Goal: Task Accomplishment & Management: Use online tool/utility

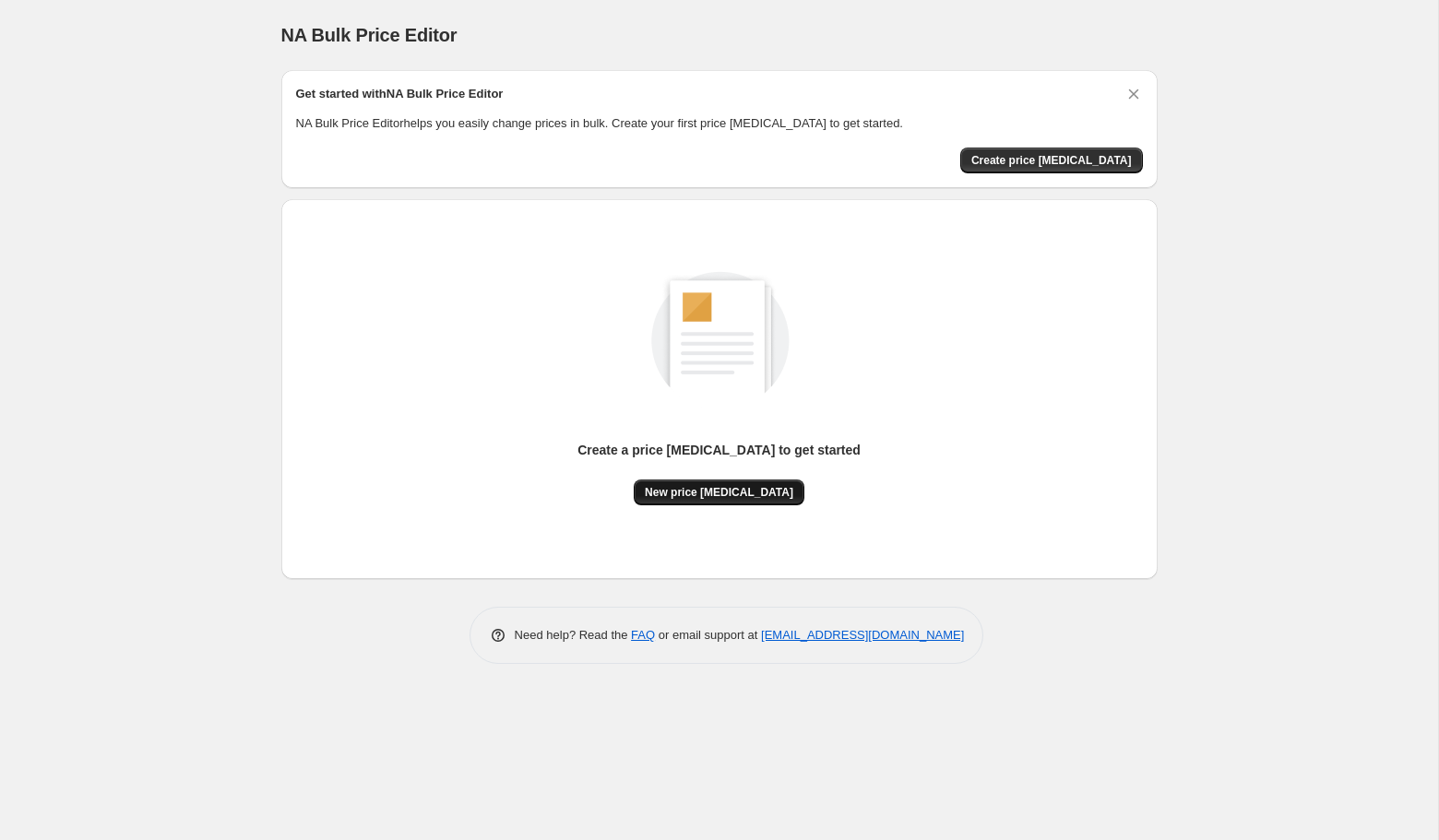
click at [733, 486] on span "New price change job" at bounding box center [719, 492] width 148 height 15
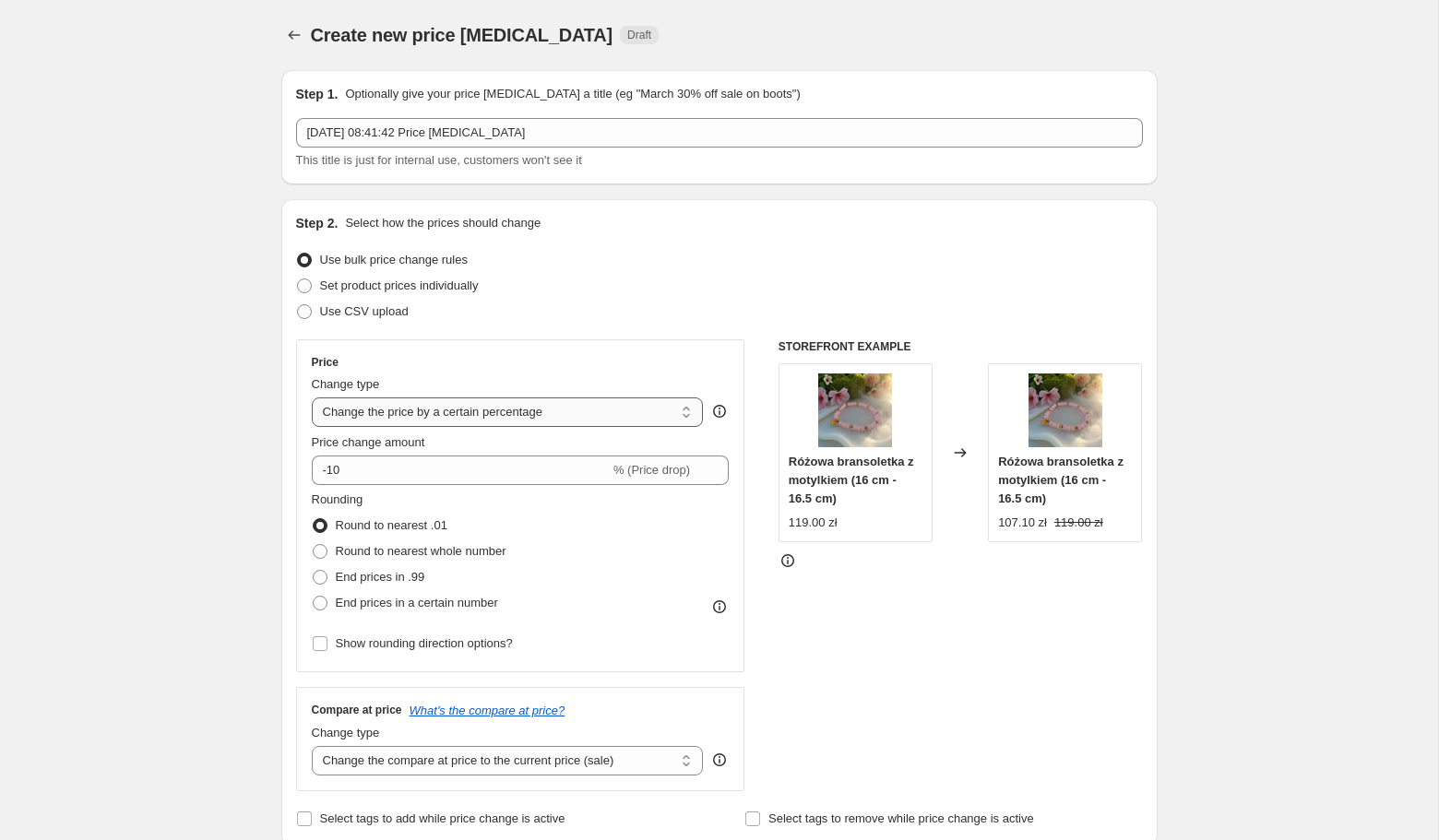
click at [598, 410] on select "Change the price to a certain amount Change the price by a certain amount Chang…" at bounding box center [508, 412] width 392 height 29
select select "by"
click at [312, 398] on select "Change the price to a certain amount Change the price by a certain amount Chang…" at bounding box center [508, 412] width 392 height 29
type input "-10.00"
click at [531, 415] on select "Change the price to a certain amount Change the price by a certain amount Chang…" at bounding box center [508, 412] width 392 height 29
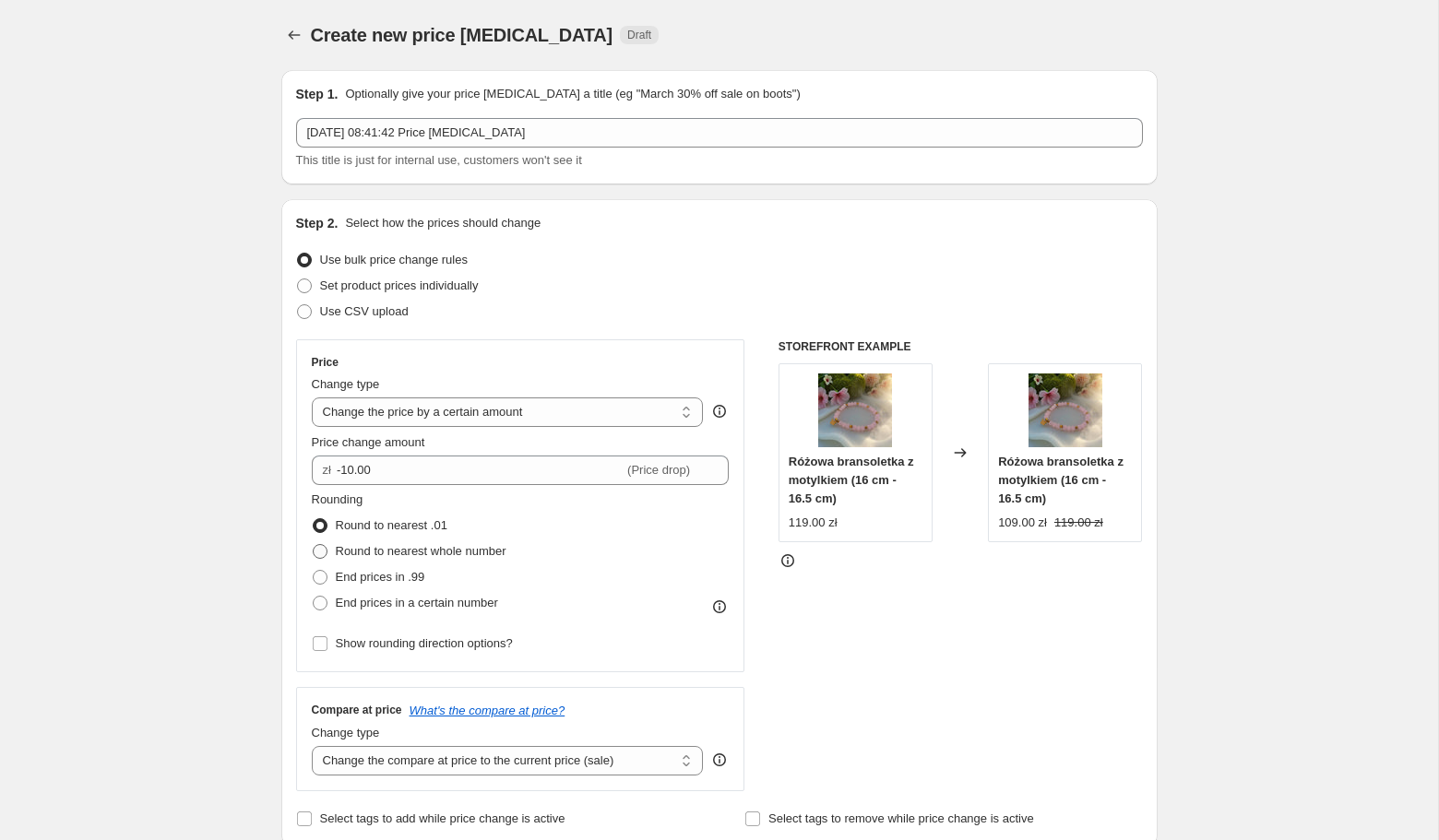
click at [418, 552] on span "Round to nearest whole number" at bounding box center [420, 551] width 171 height 14
click at [314, 545] on input "Round to nearest whole number" at bounding box center [313, 544] width 1 height 1
radio input "true"
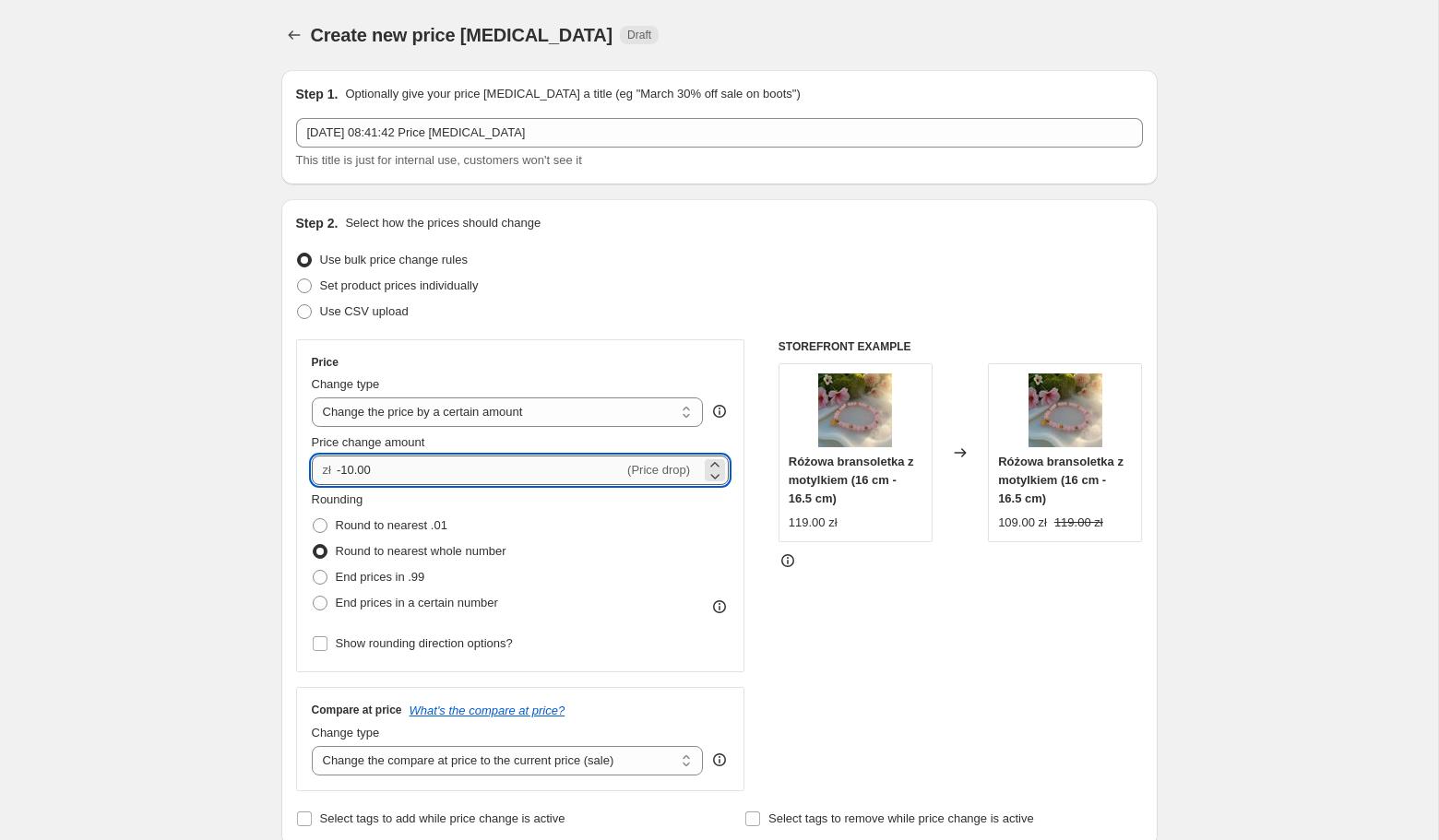
click at [447, 468] on input "-10.00" at bounding box center [480, 470] width 287 height 29
type input "-40.00"
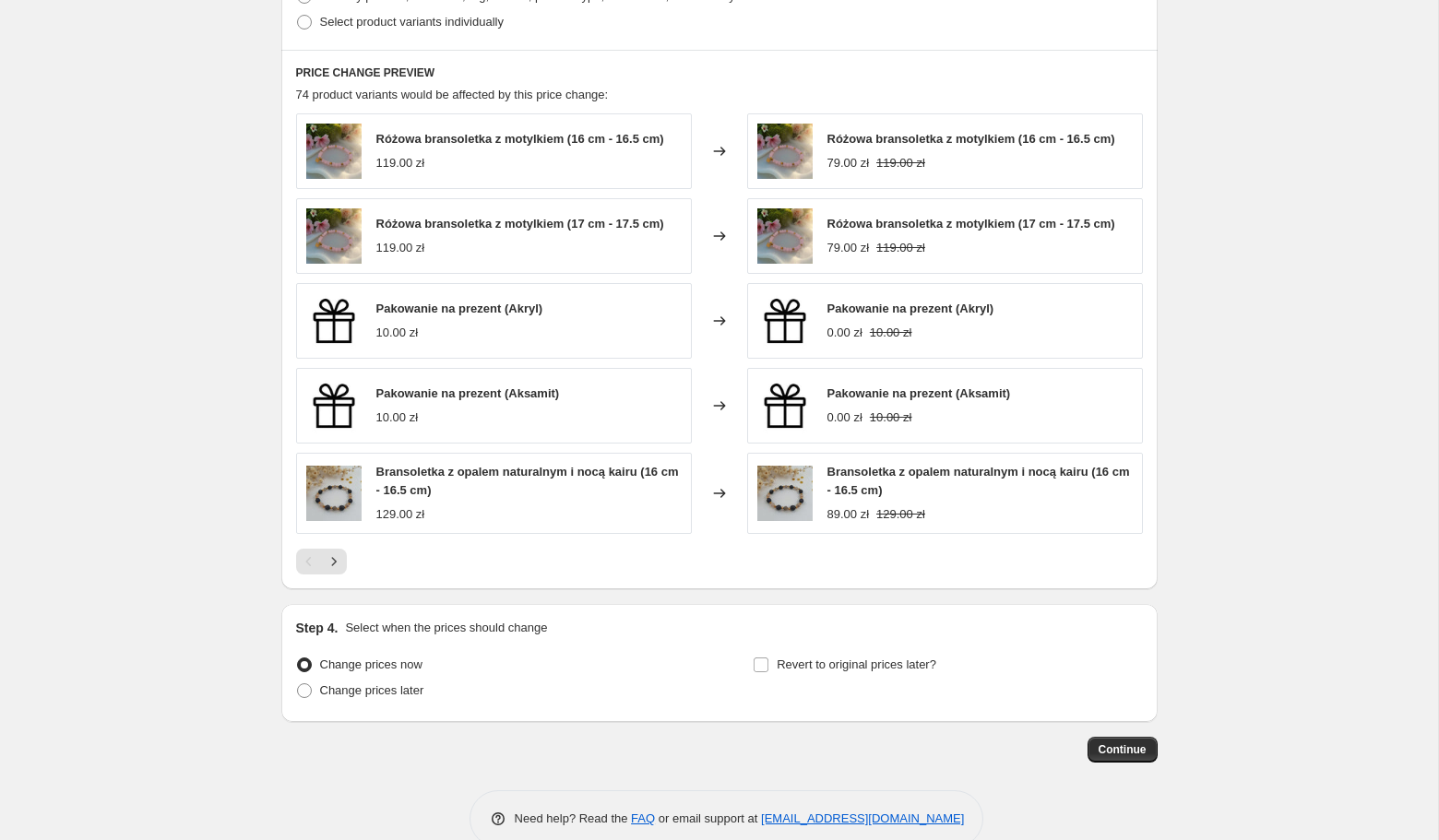
scroll to position [970, 0]
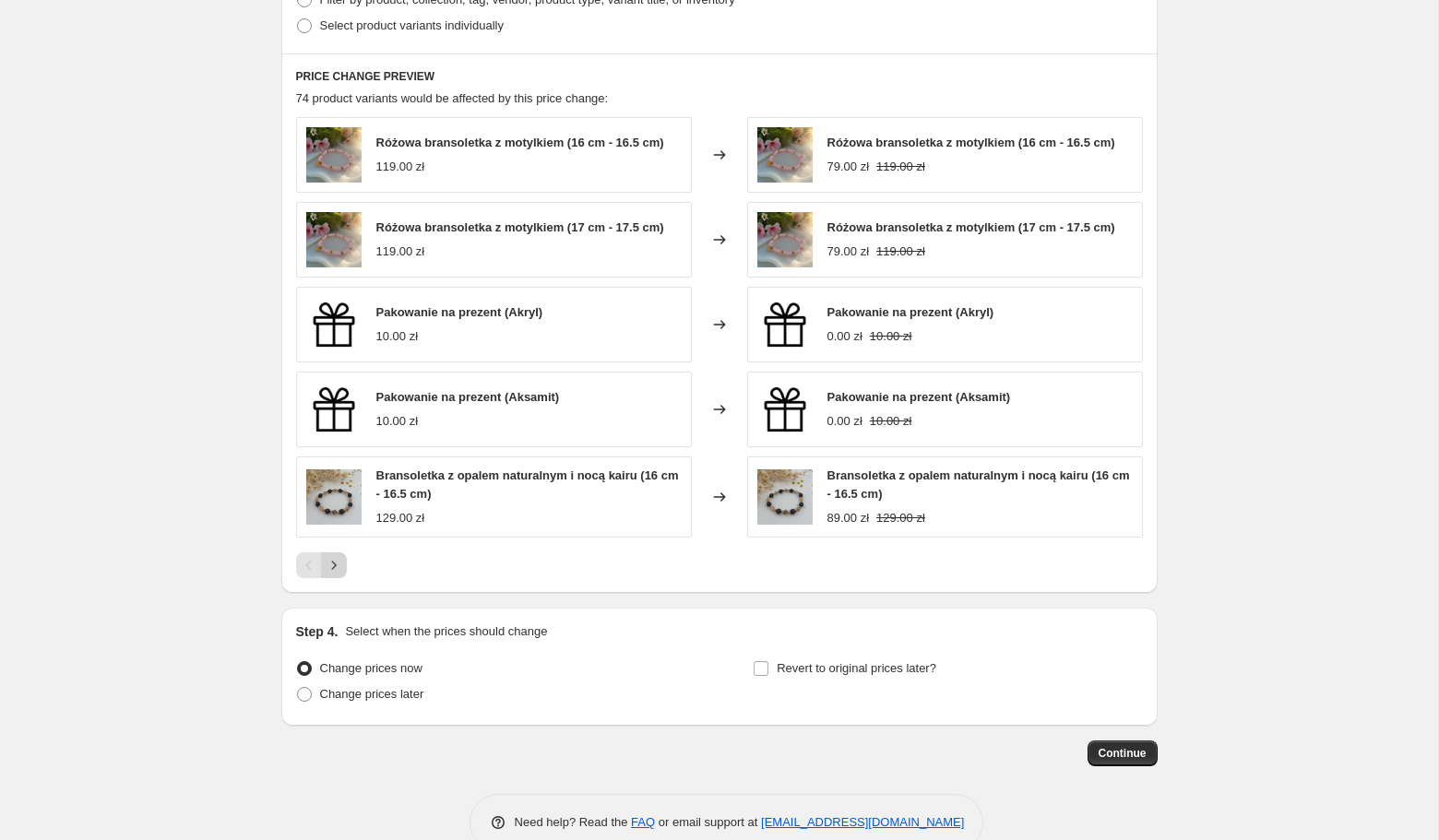
click at [340, 564] on icon "Next" at bounding box center [333, 564] width 19 height 19
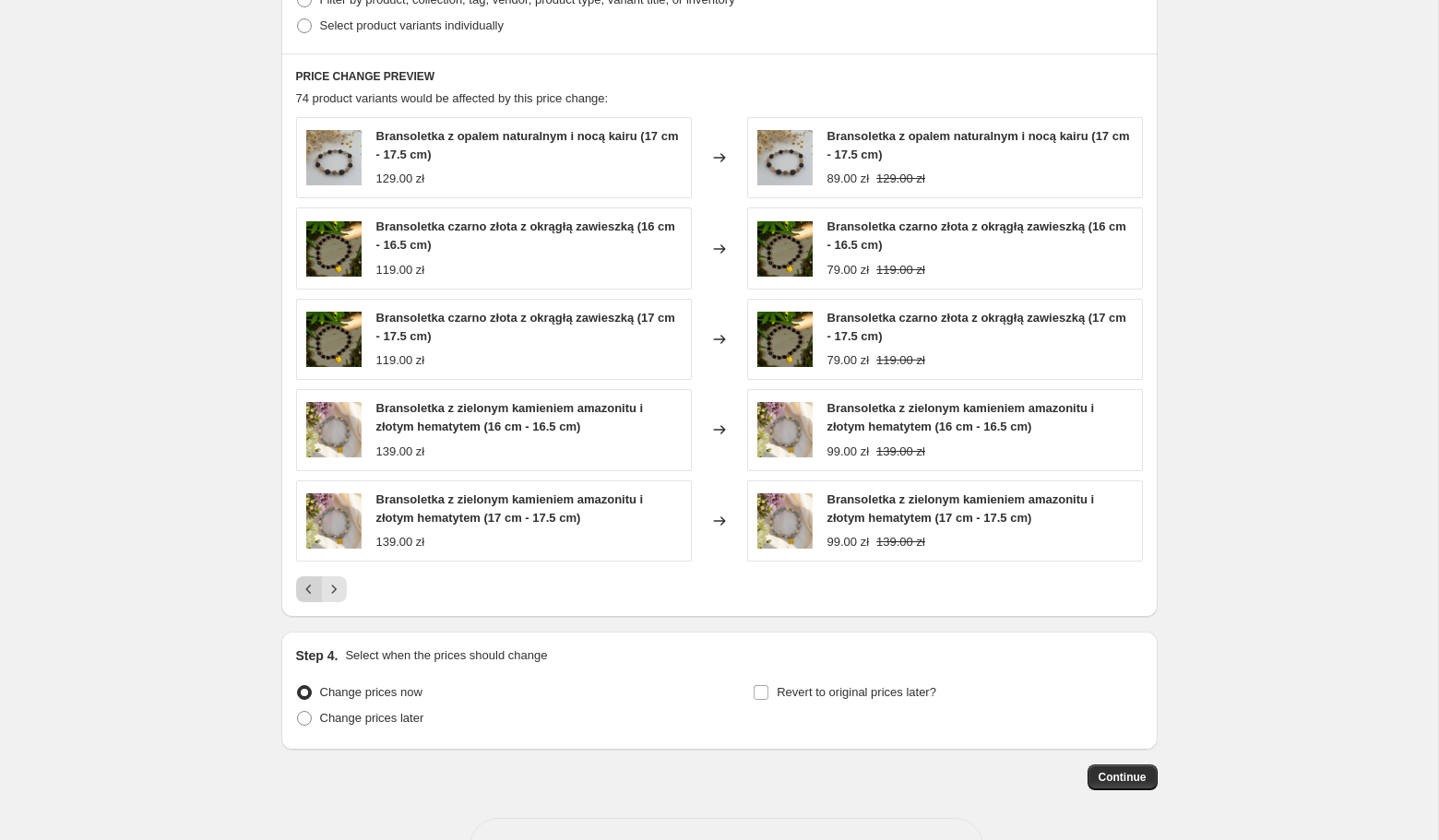
click at [307, 591] on icon "Previous" at bounding box center [308, 589] width 19 height 19
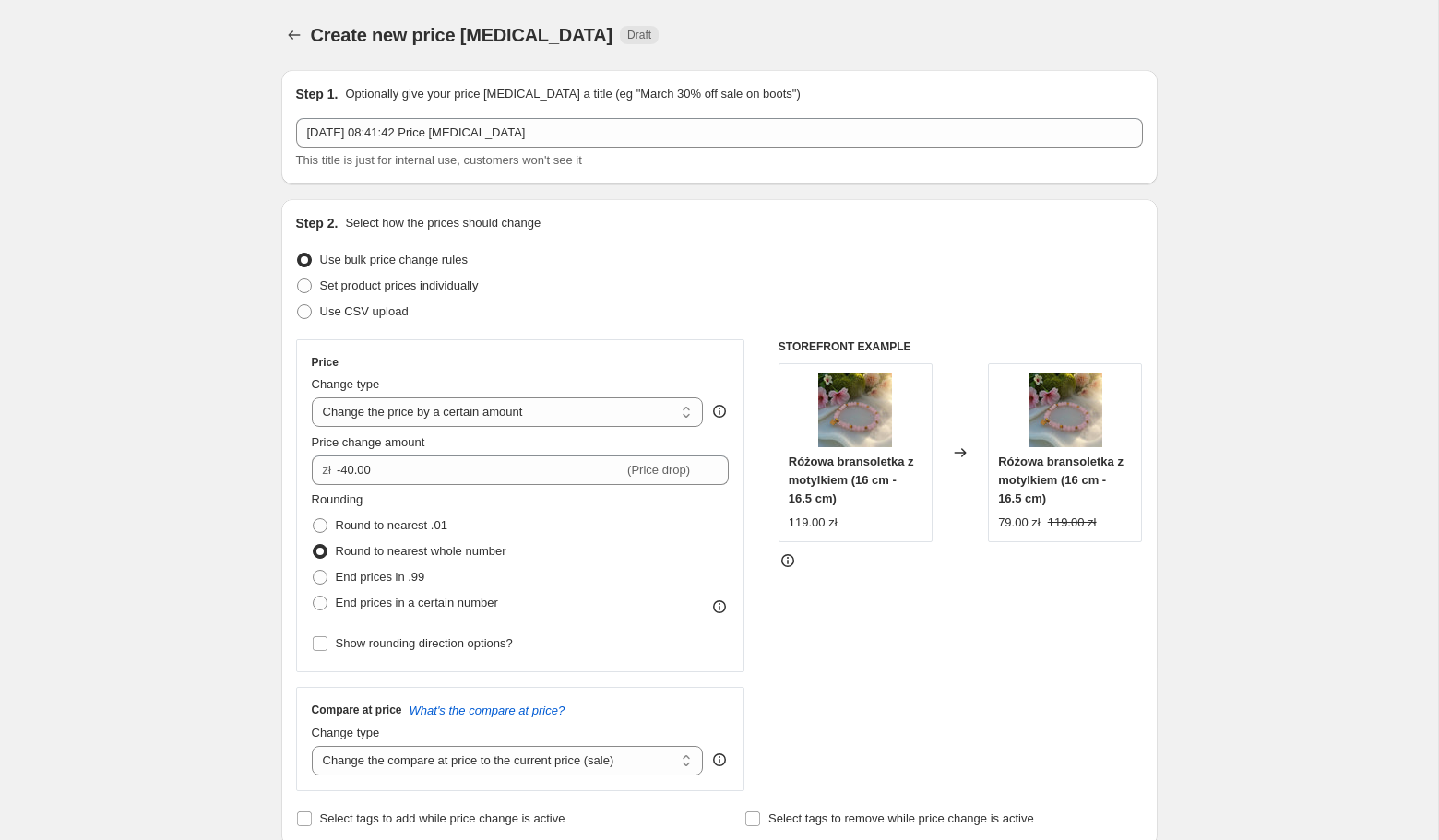
scroll to position [150, 0]
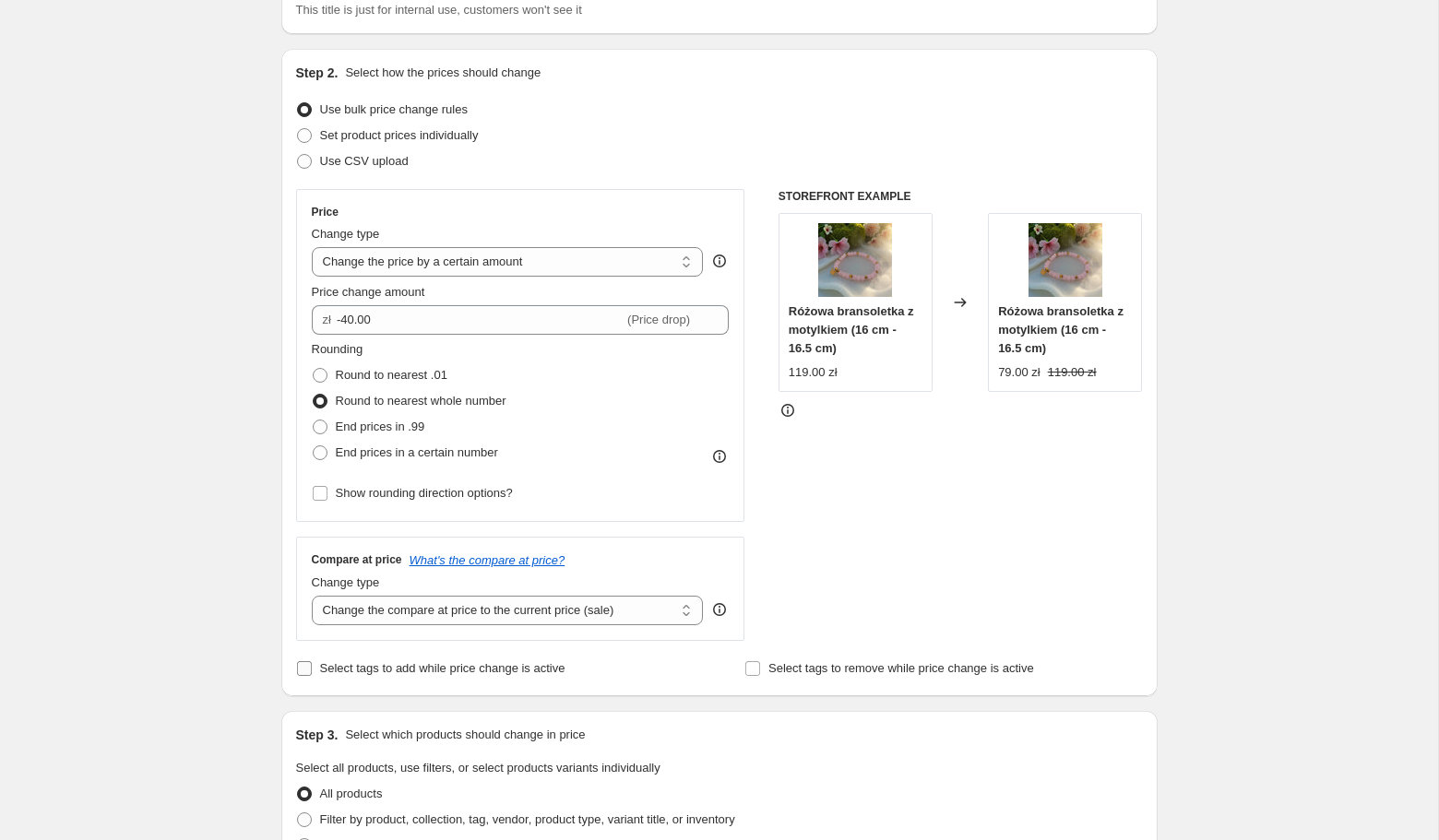
click at [447, 673] on span "Select tags to add while price change is active" at bounding box center [443, 668] width 246 height 19
click at [312, 673] on input "Select tags to add while price change is active" at bounding box center [304, 668] width 15 height 15
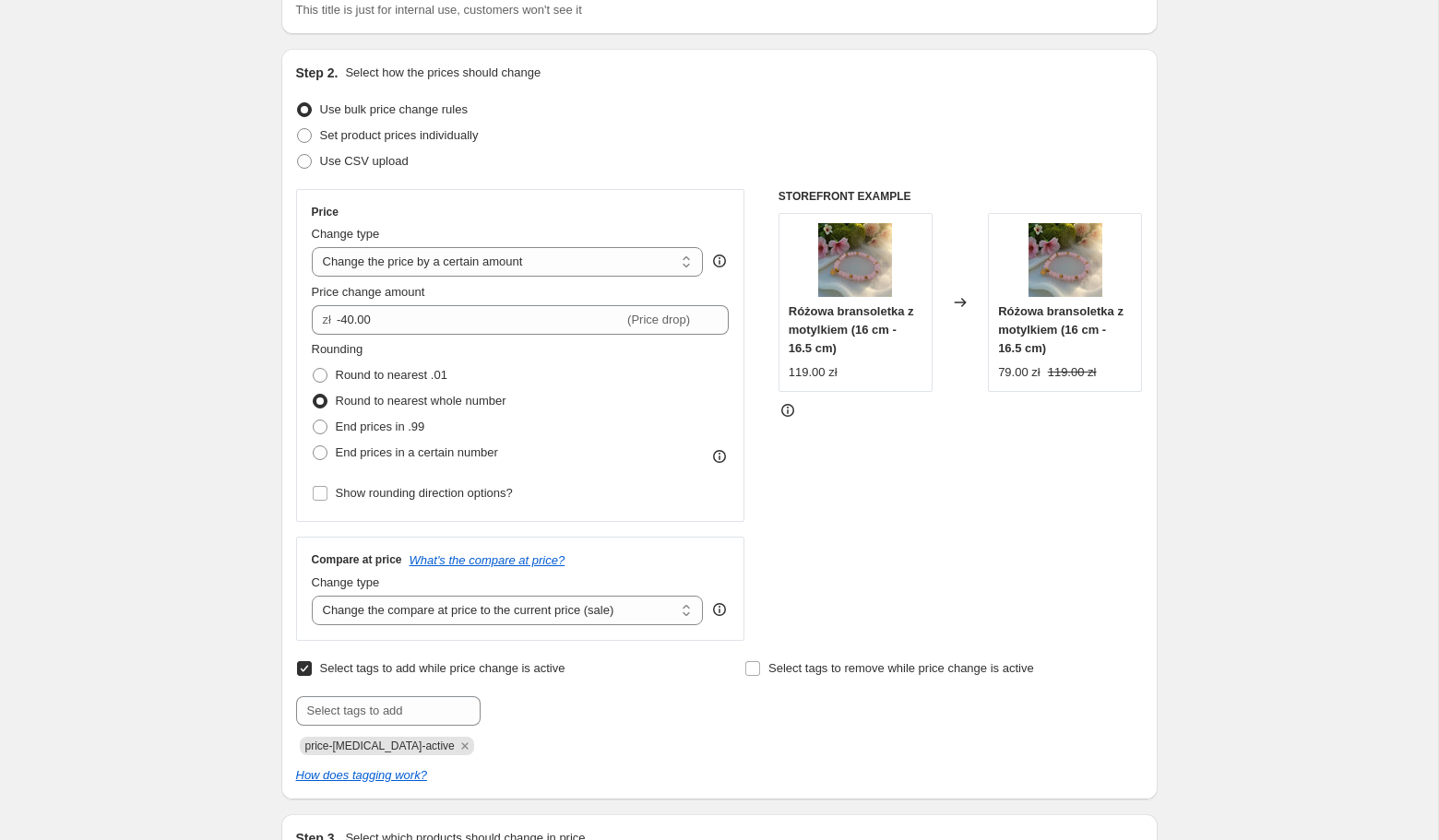
click at [453, 667] on span "Select tags to add while price change is active" at bounding box center [443, 668] width 246 height 14
click at [312, 667] on input "Select tags to add while price change is active" at bounding box center [304, 668] width 15 height 15
checkbox input "false"
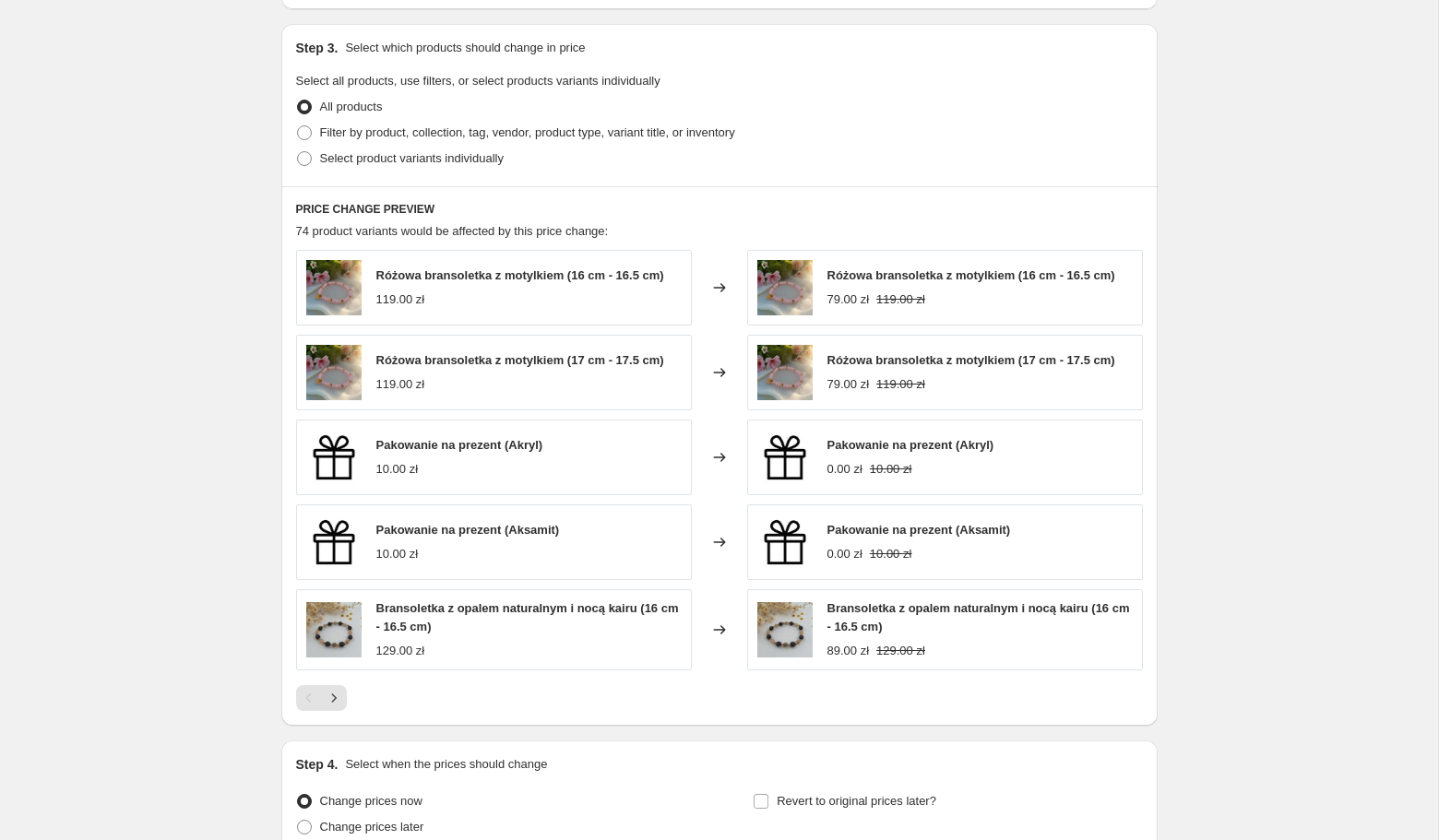
scroll to position [835, 0]
click at [336, 694] on icon "Next" at bounding box center [333, 700] width 19 height 19
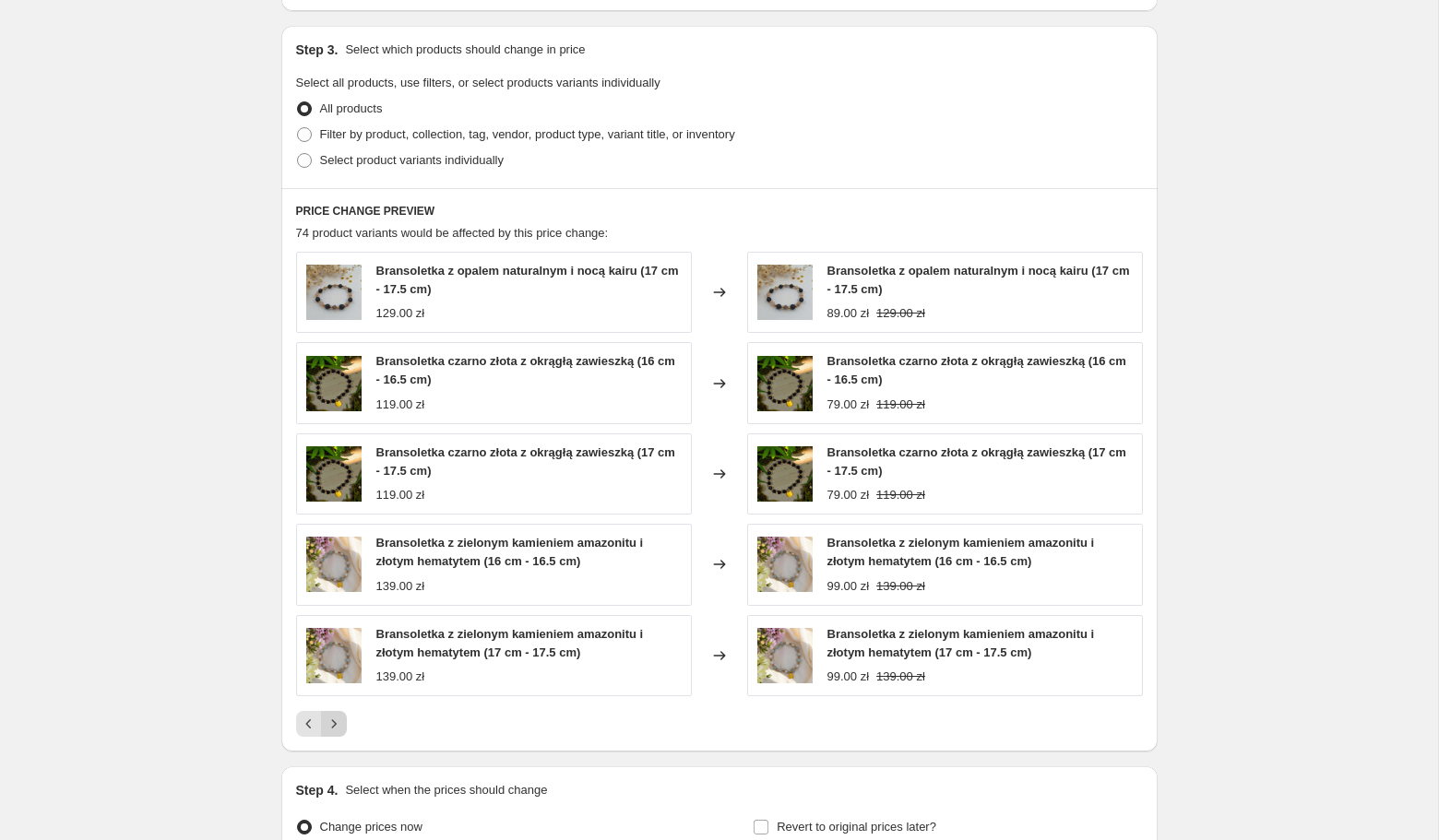
click at [337, 721] on icon "Next" at bounding box center [333, 723] width 19 height 19
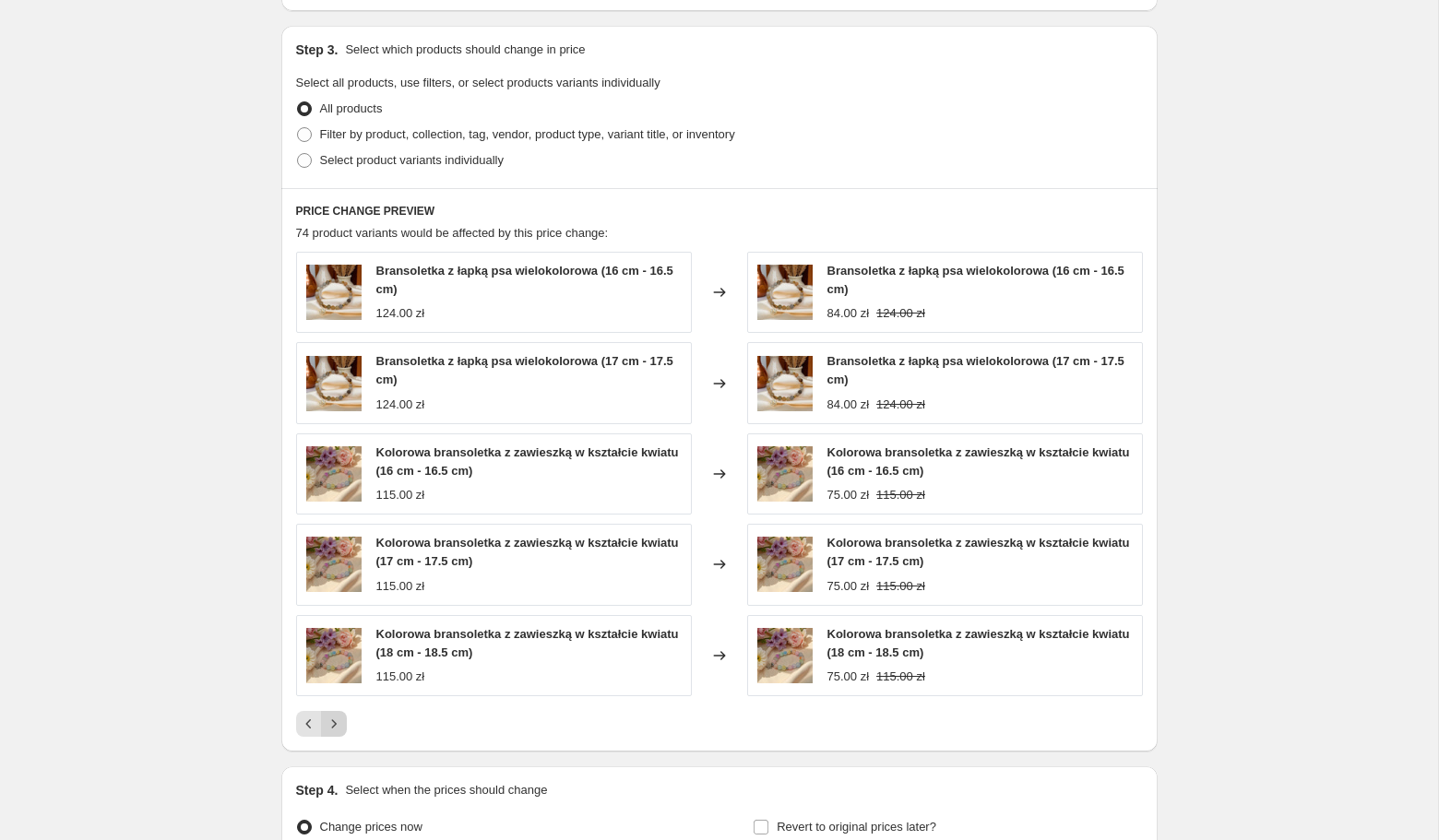
click at [338, 718] on icon "Next" at bounding box center [333, 723] width 19 height 19
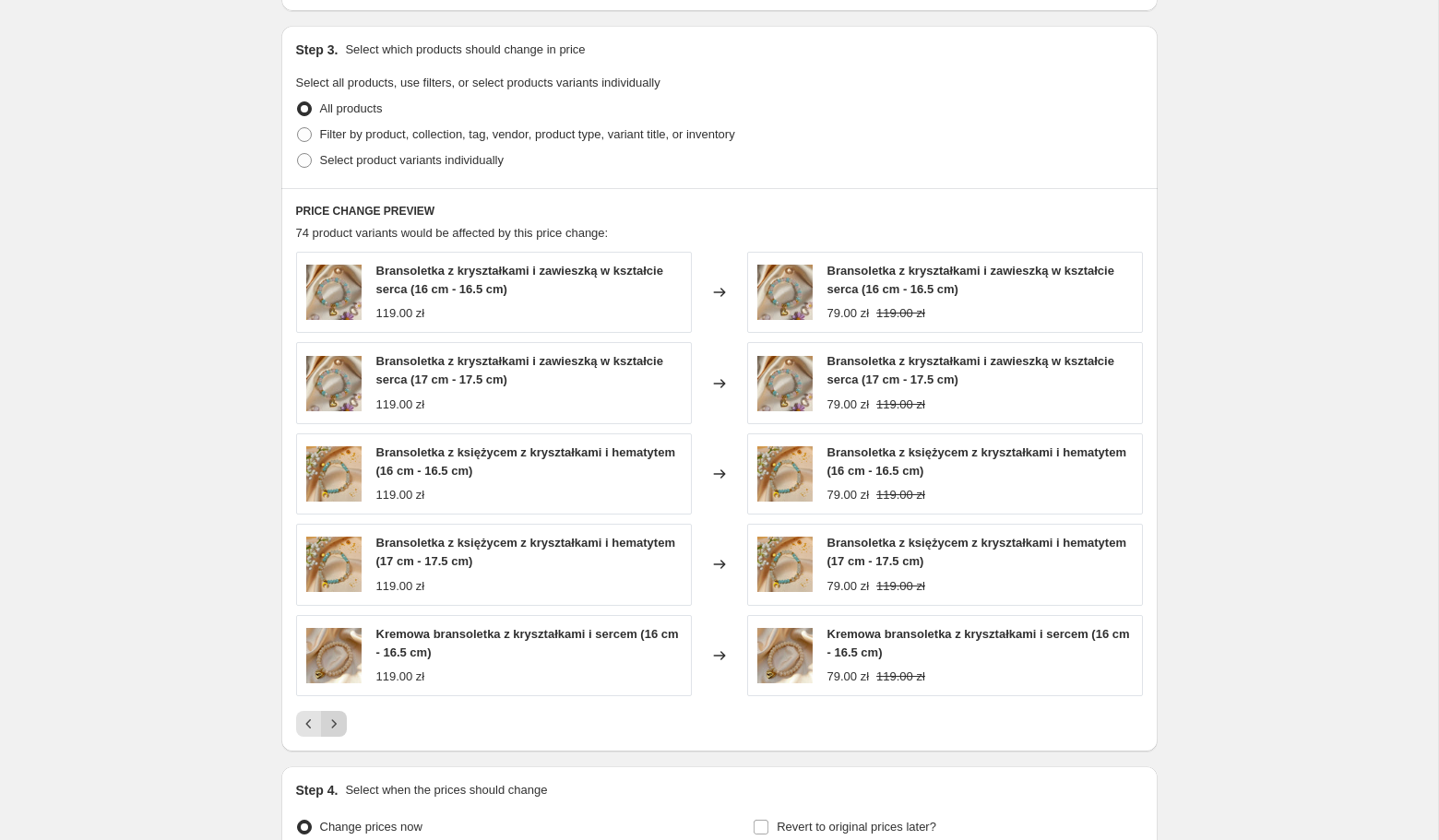
click at [338, 718] on icon "Next" at bounding box center [333, 723] width 19 height 19
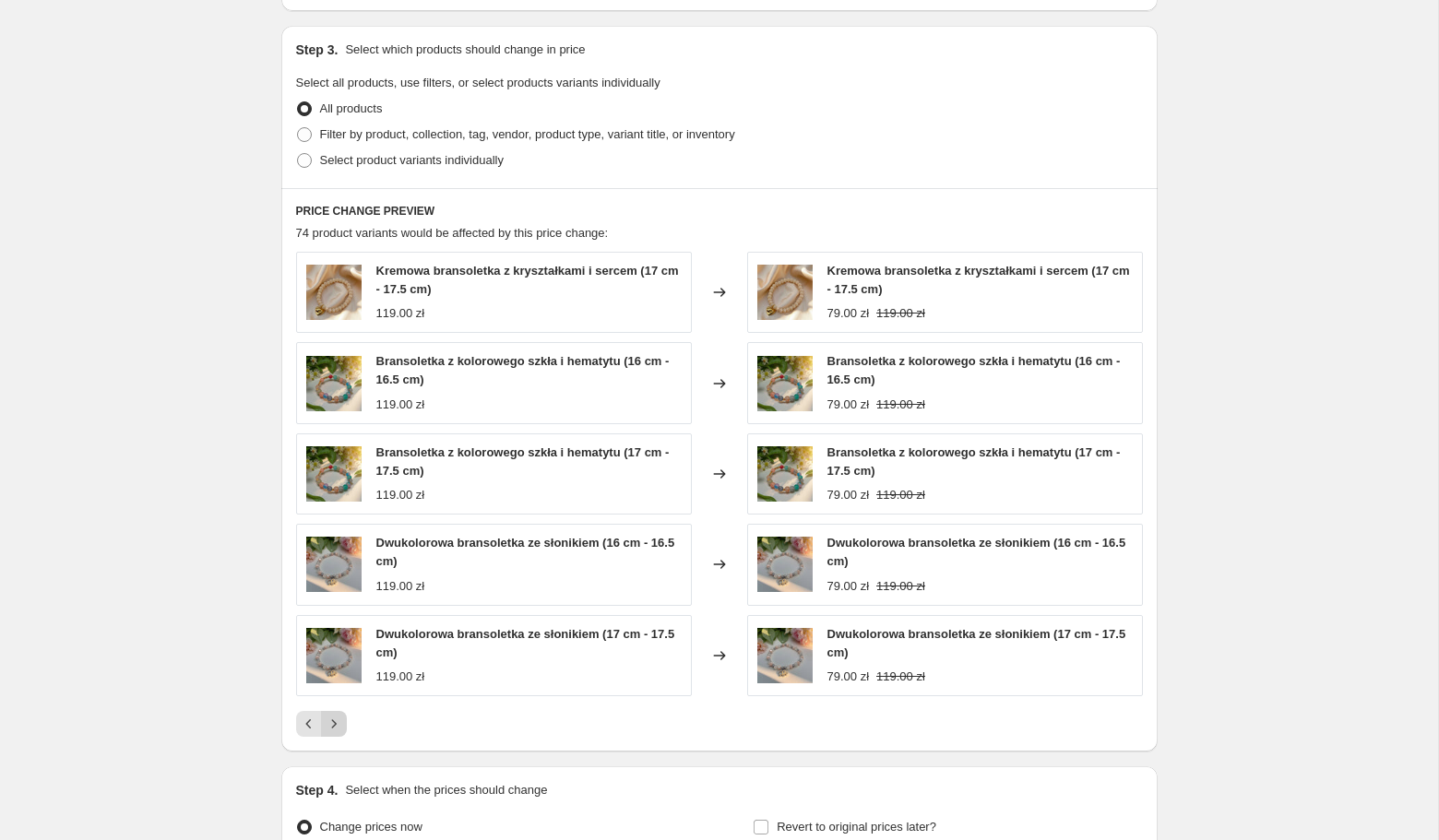
click at [338, 719] on icon "Next" at bounding box center [333, 723] width 19 height 19
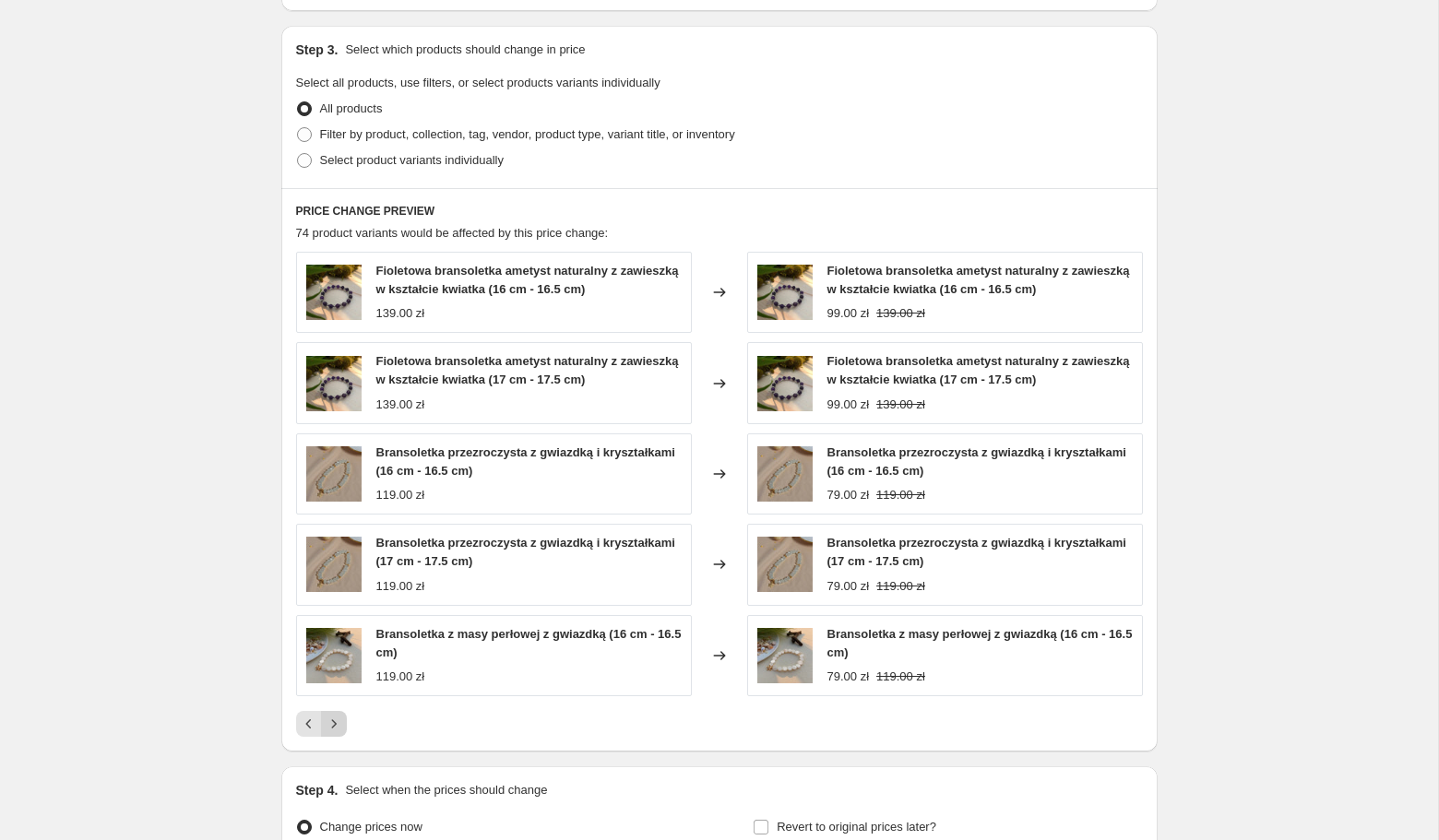
click at [338, 719] on icon "Next" at bounding box center [333, 723] width 19 height 19
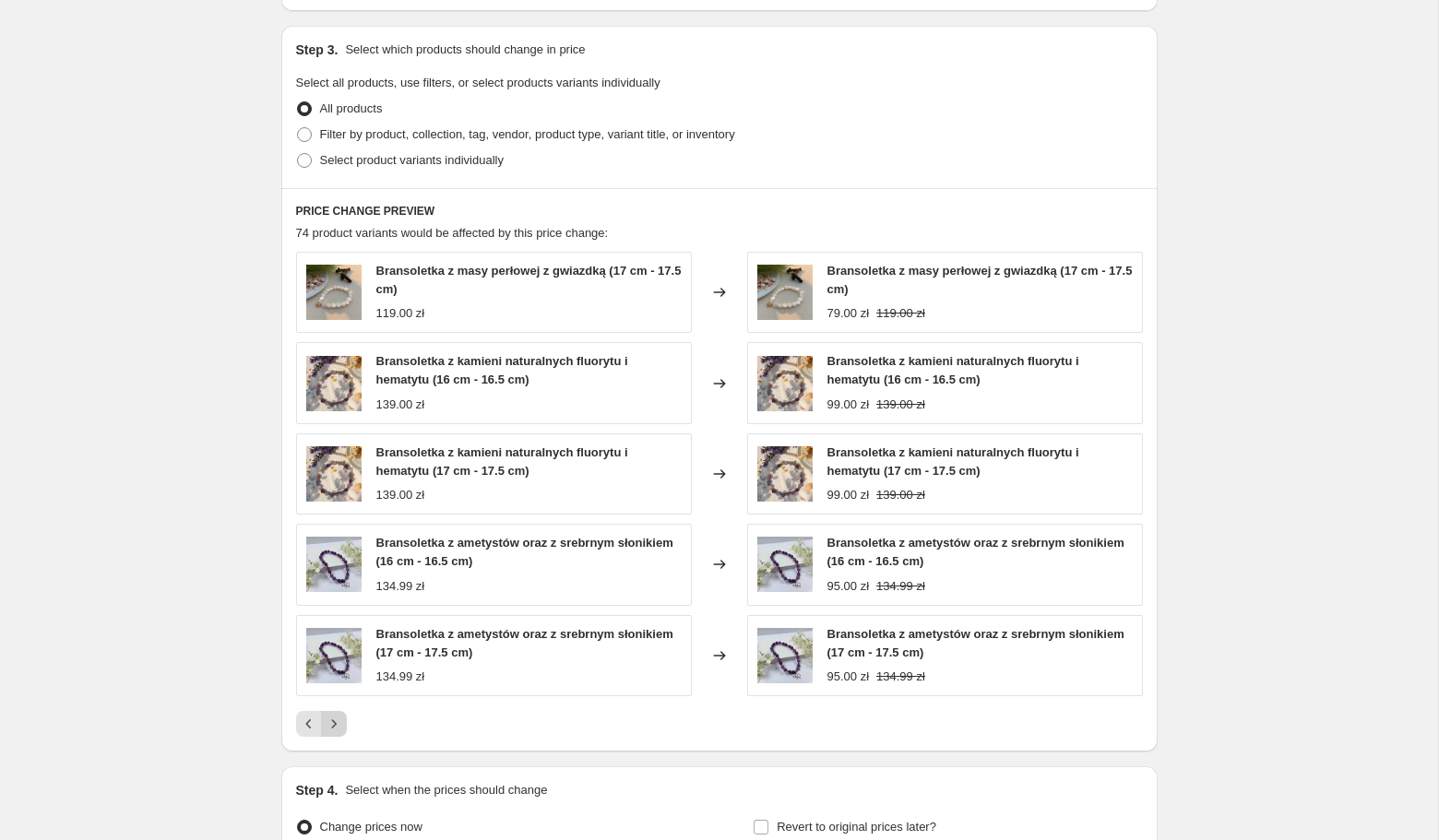
click at [331, 723] on icon "Next" at bounding box center [333, 723] width 19 height 19
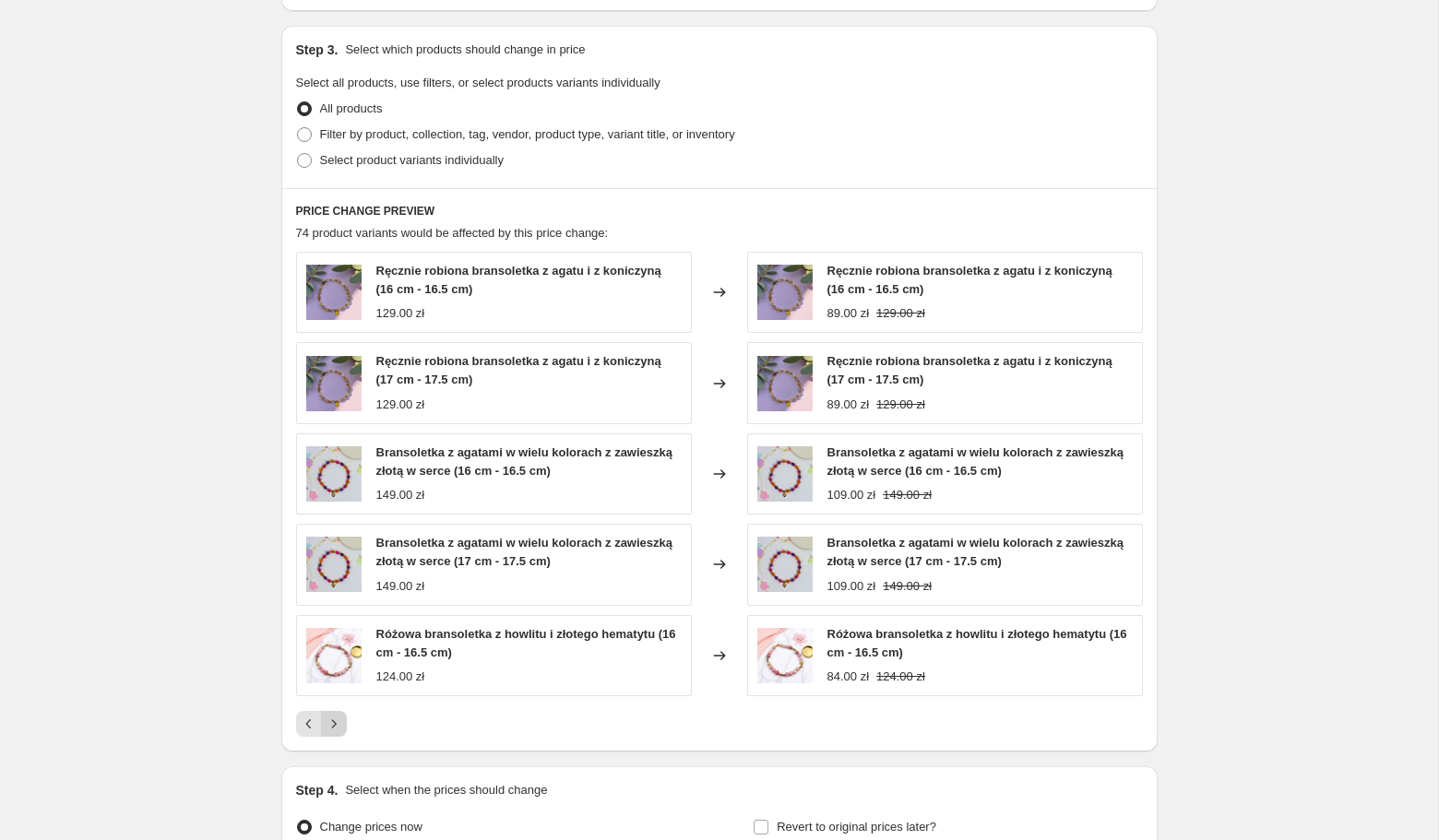
click at [331, 722] on icon "Next" at bounding box center [333, 723] width 19 height 19
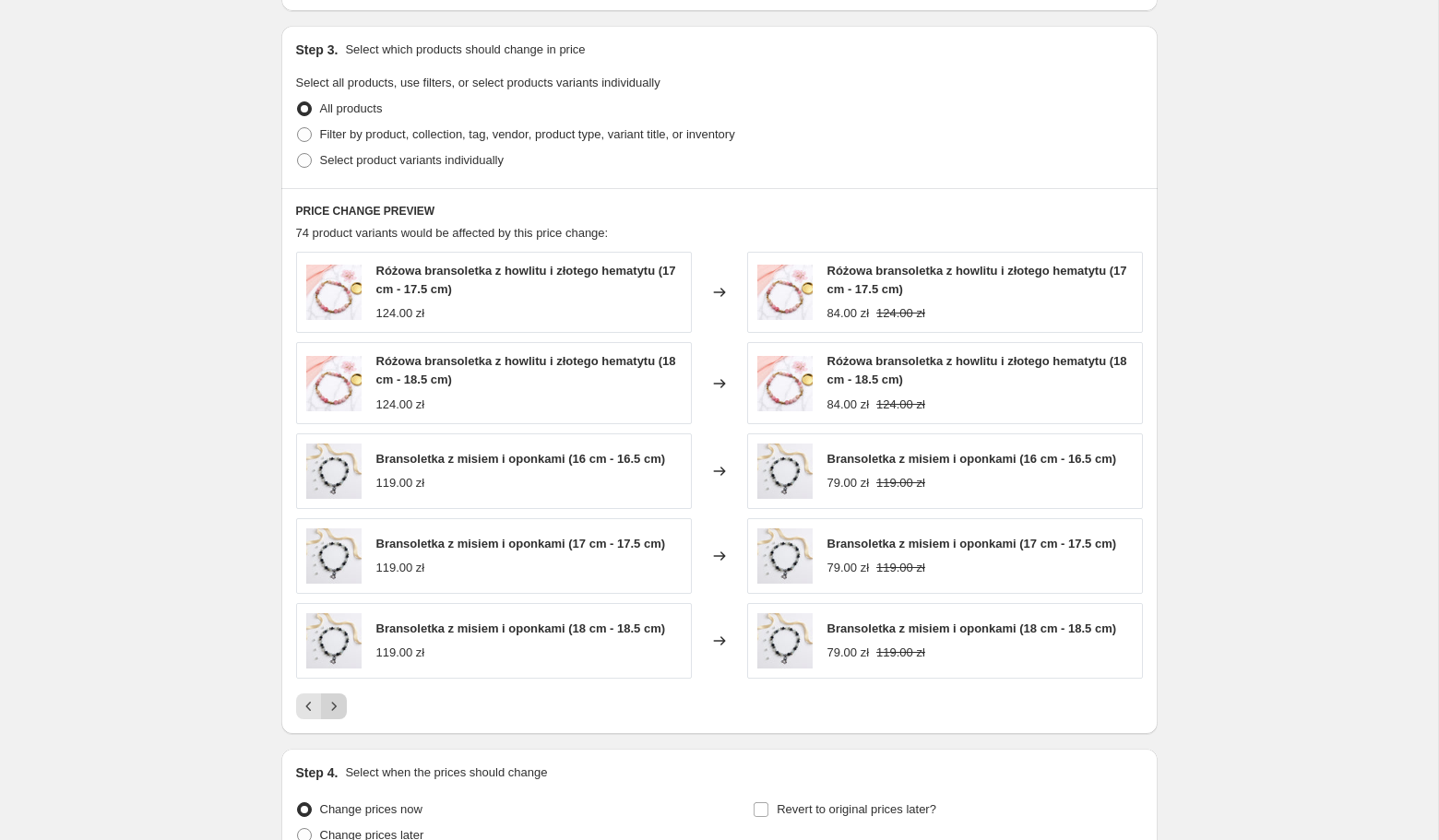
click at [332, 702] on icon "Next" at bounding box center [333, 706] width 19 height 19
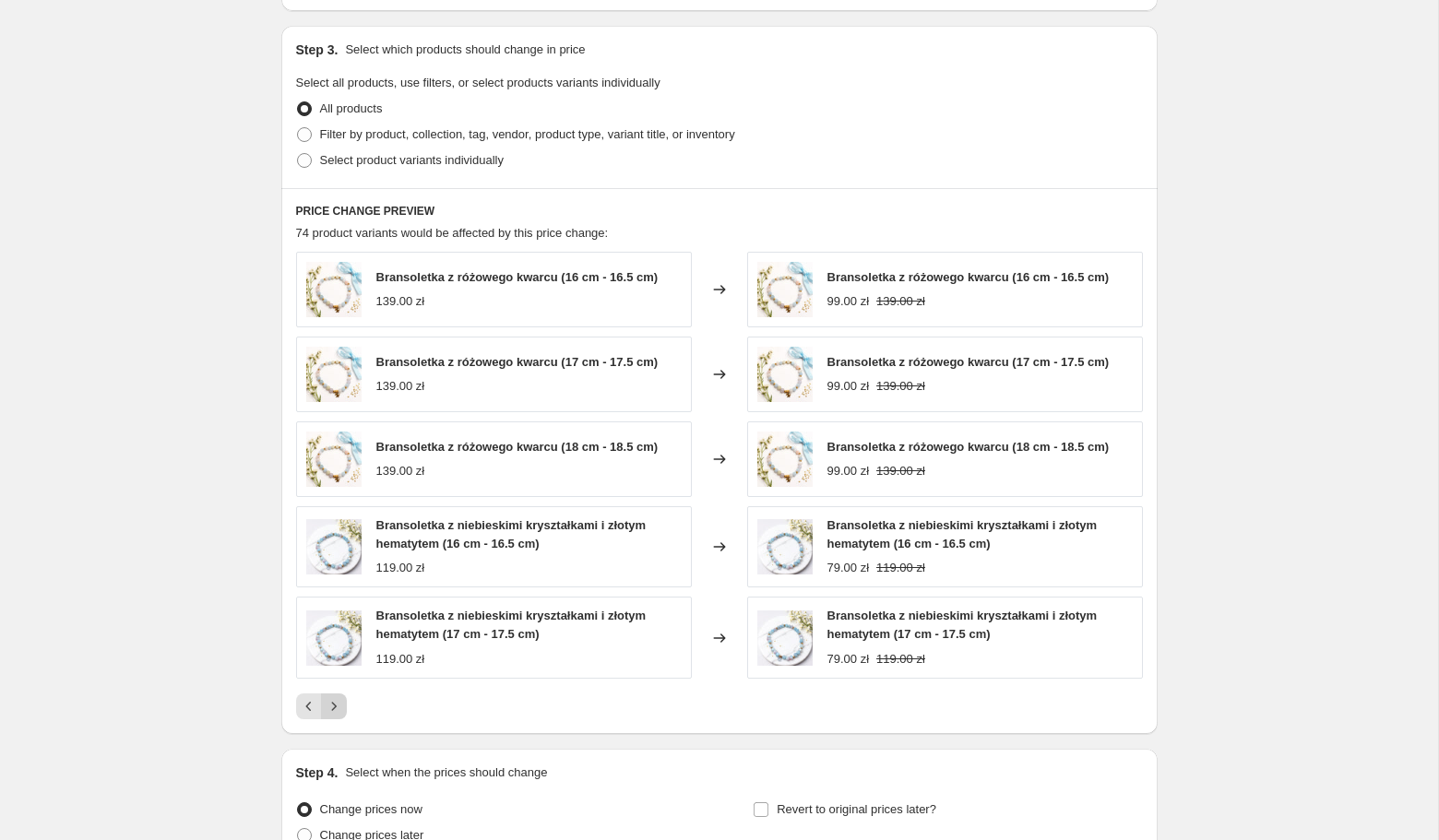
click at [332, 703] on icon "Next" at bounding box center [333, 706] width 5 height 9
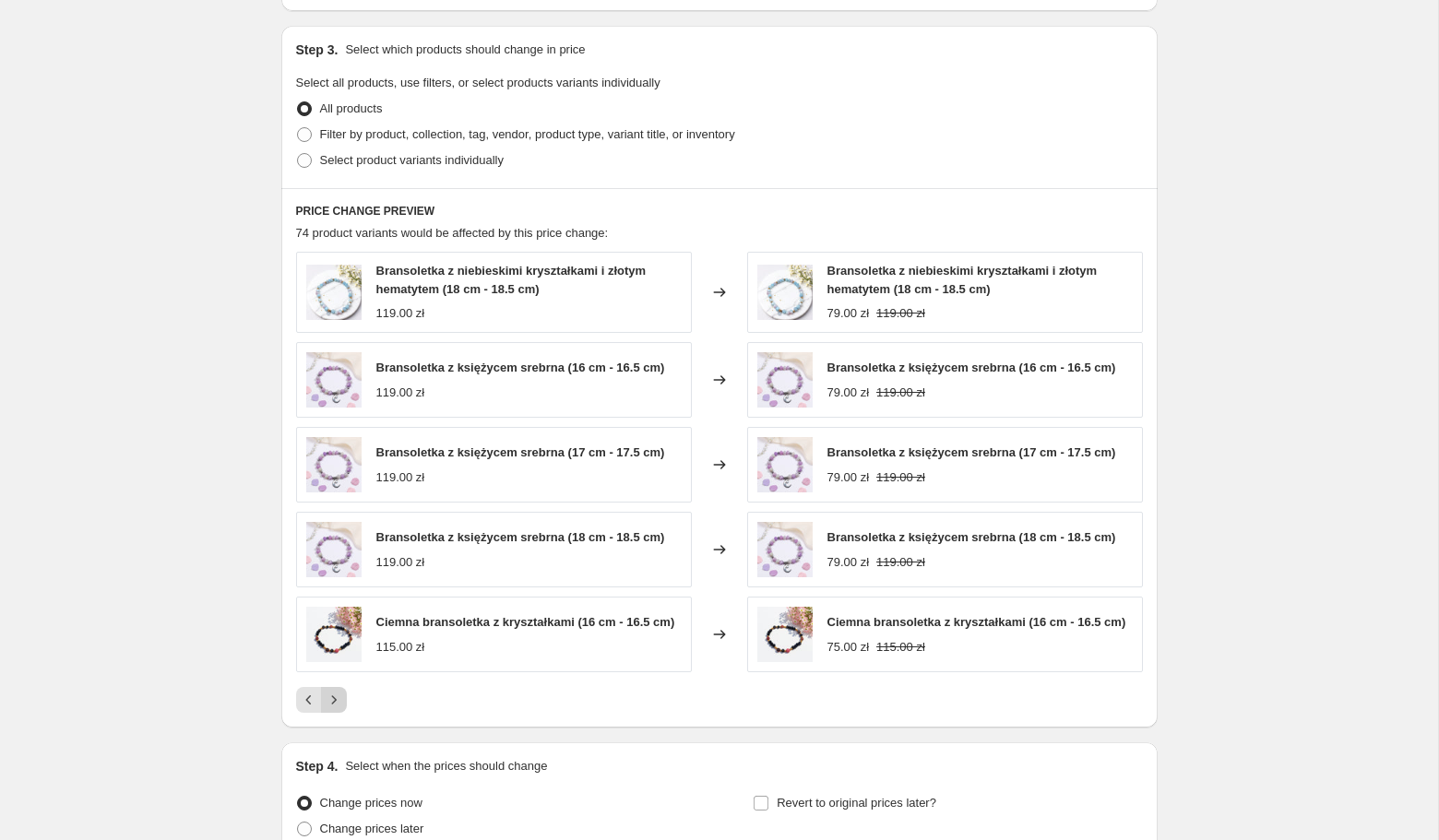
click at [333, 702] on icon "Next" at bounding box center [333, 700] width 5 height 9
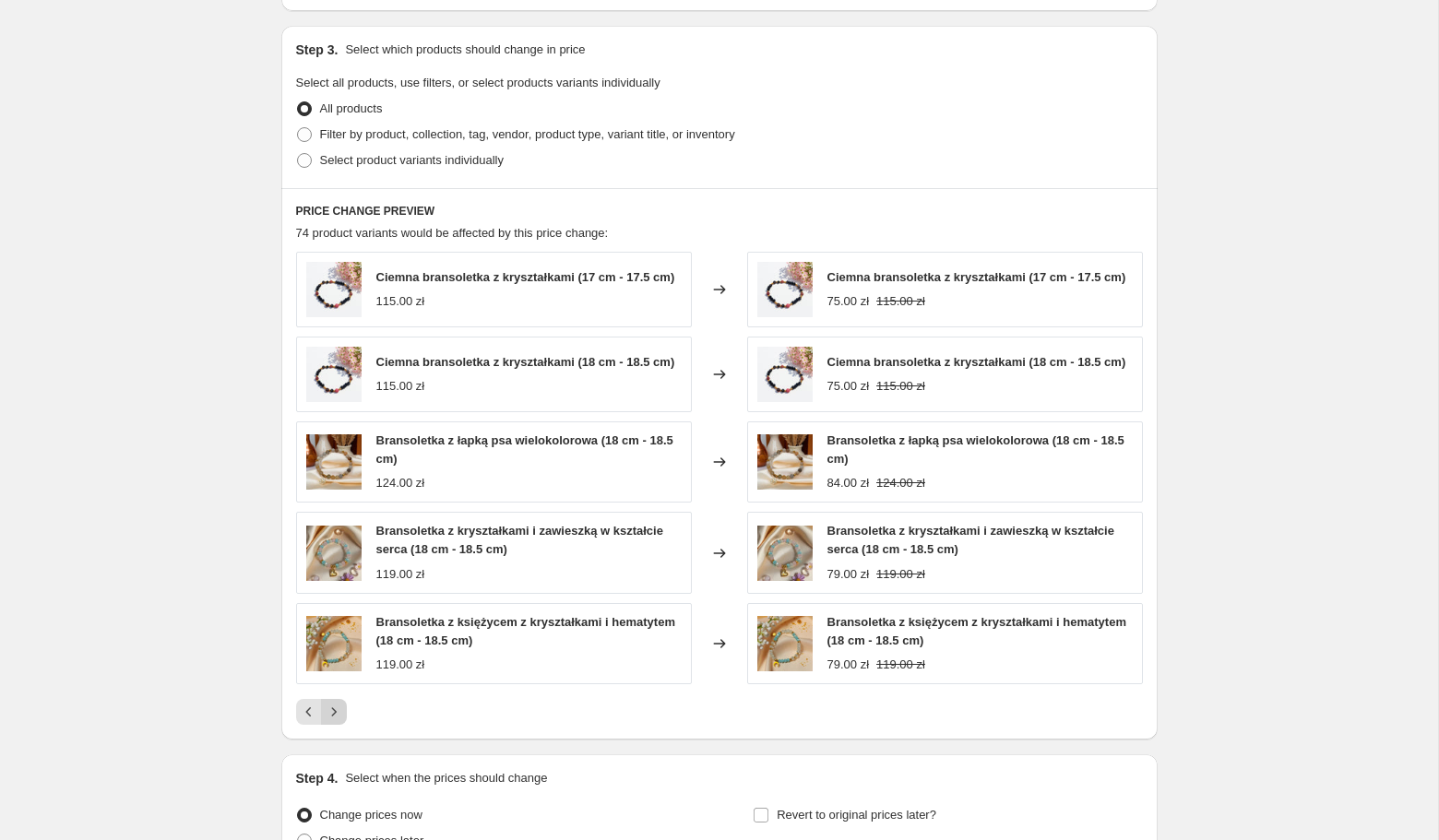
click at [340, 721] on icon "Next" at bounding box center [333, 711] width 19 height 19
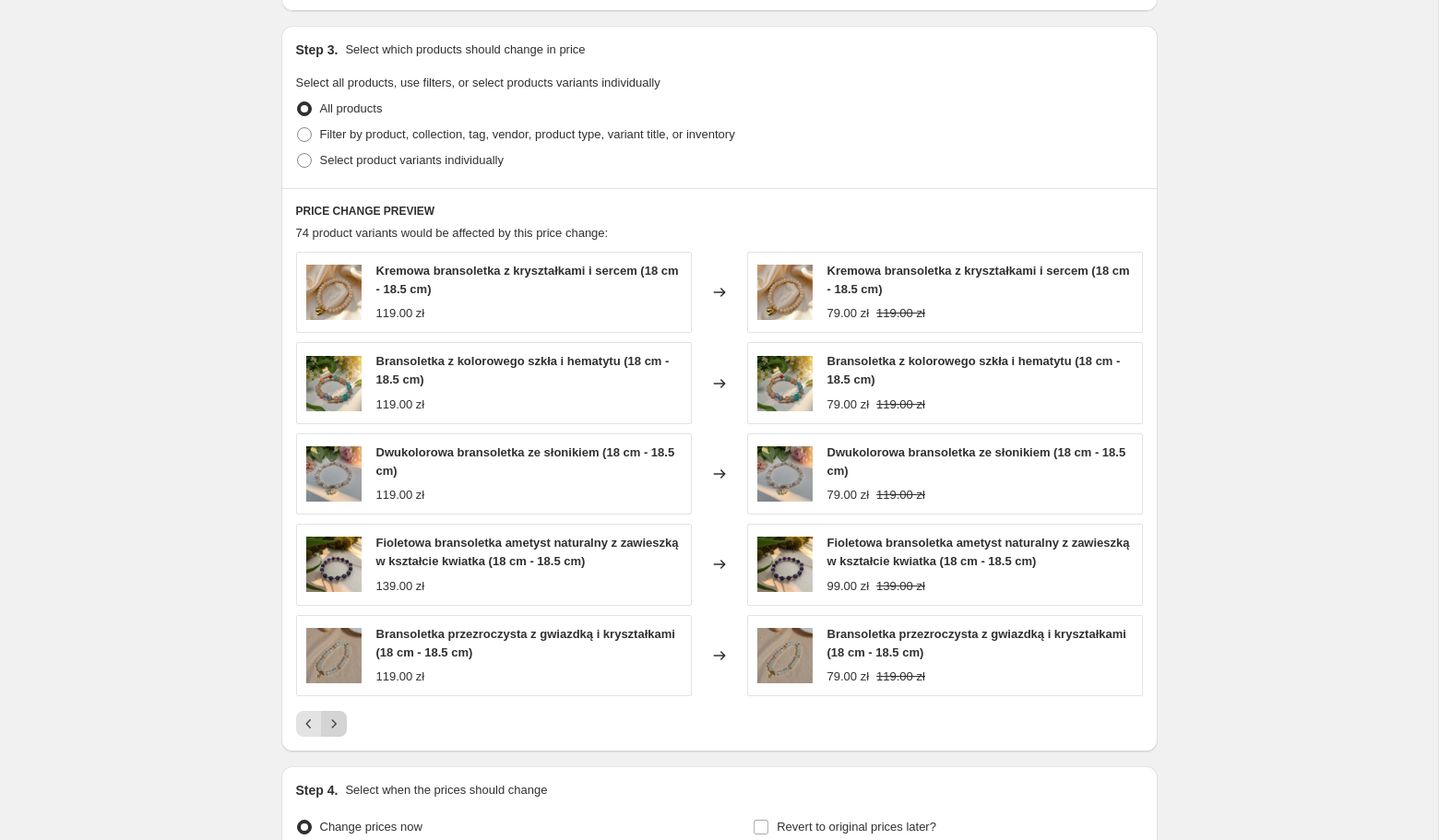
click at [341, 724] on icon "Next" at bounding box center [333, 723] width 19 height 19
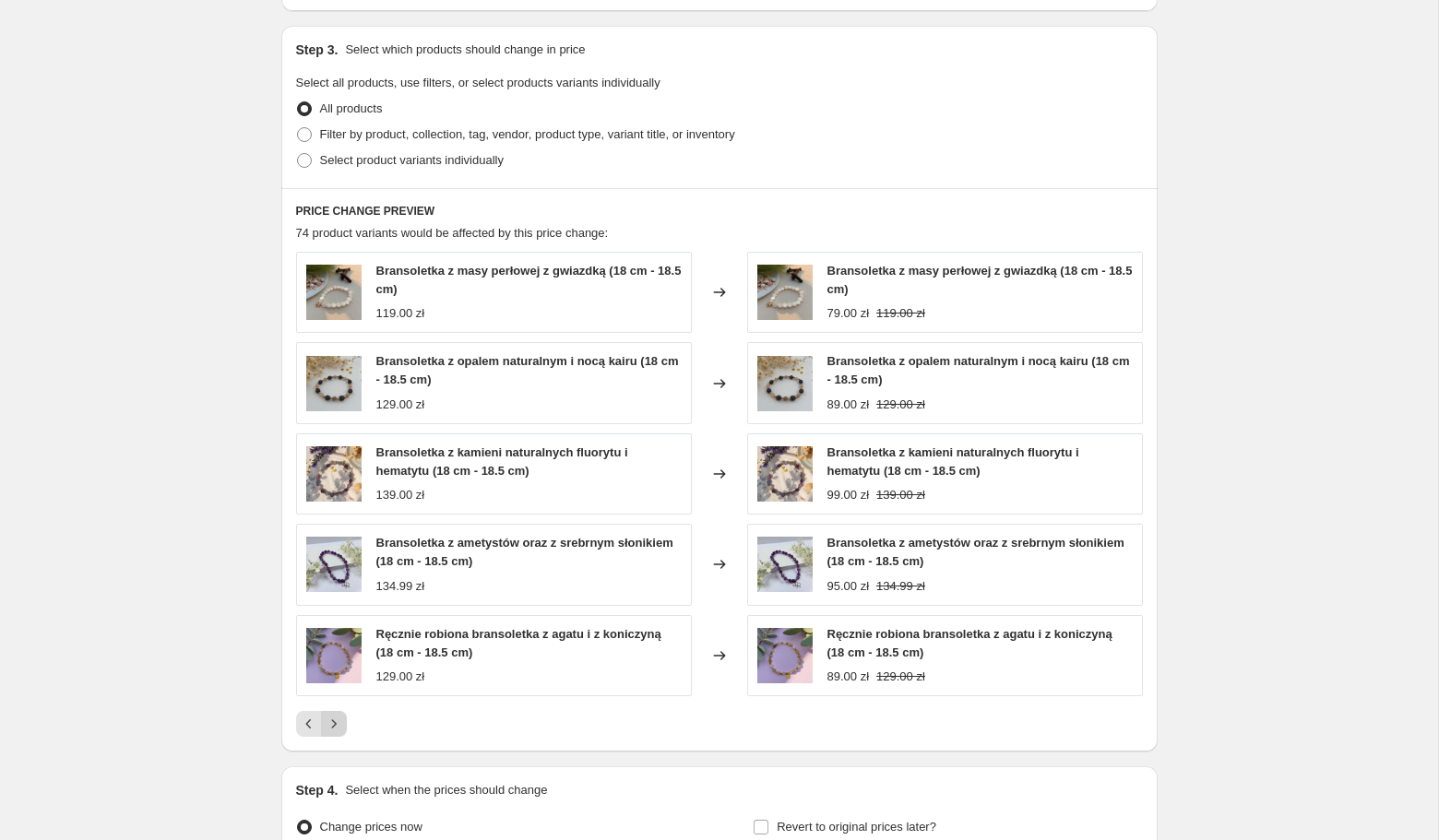
click at [341, 724] on icon "Next" at bounding box center [333, 723] width 19 height 19
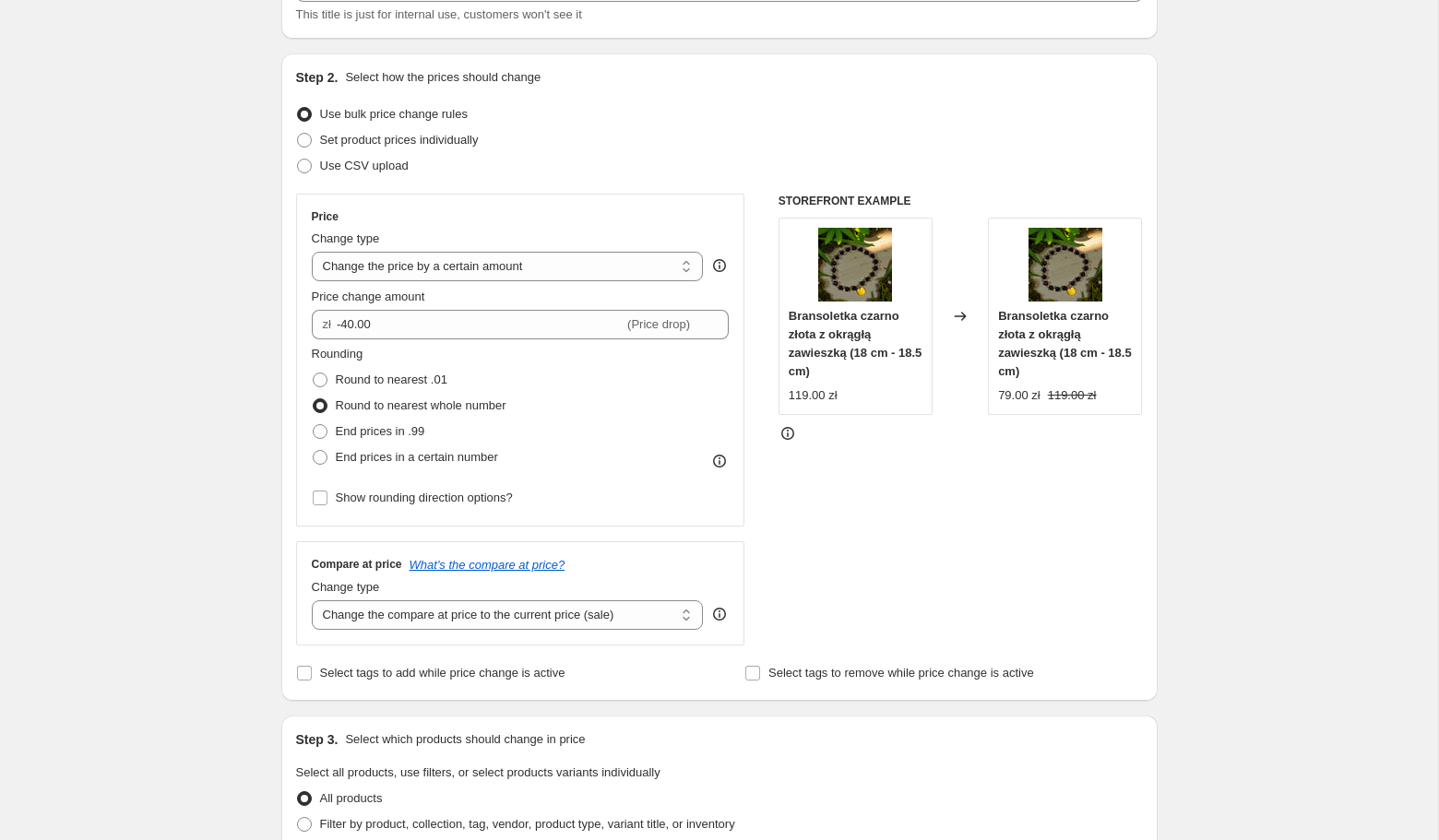
scroll to position [138, 0]
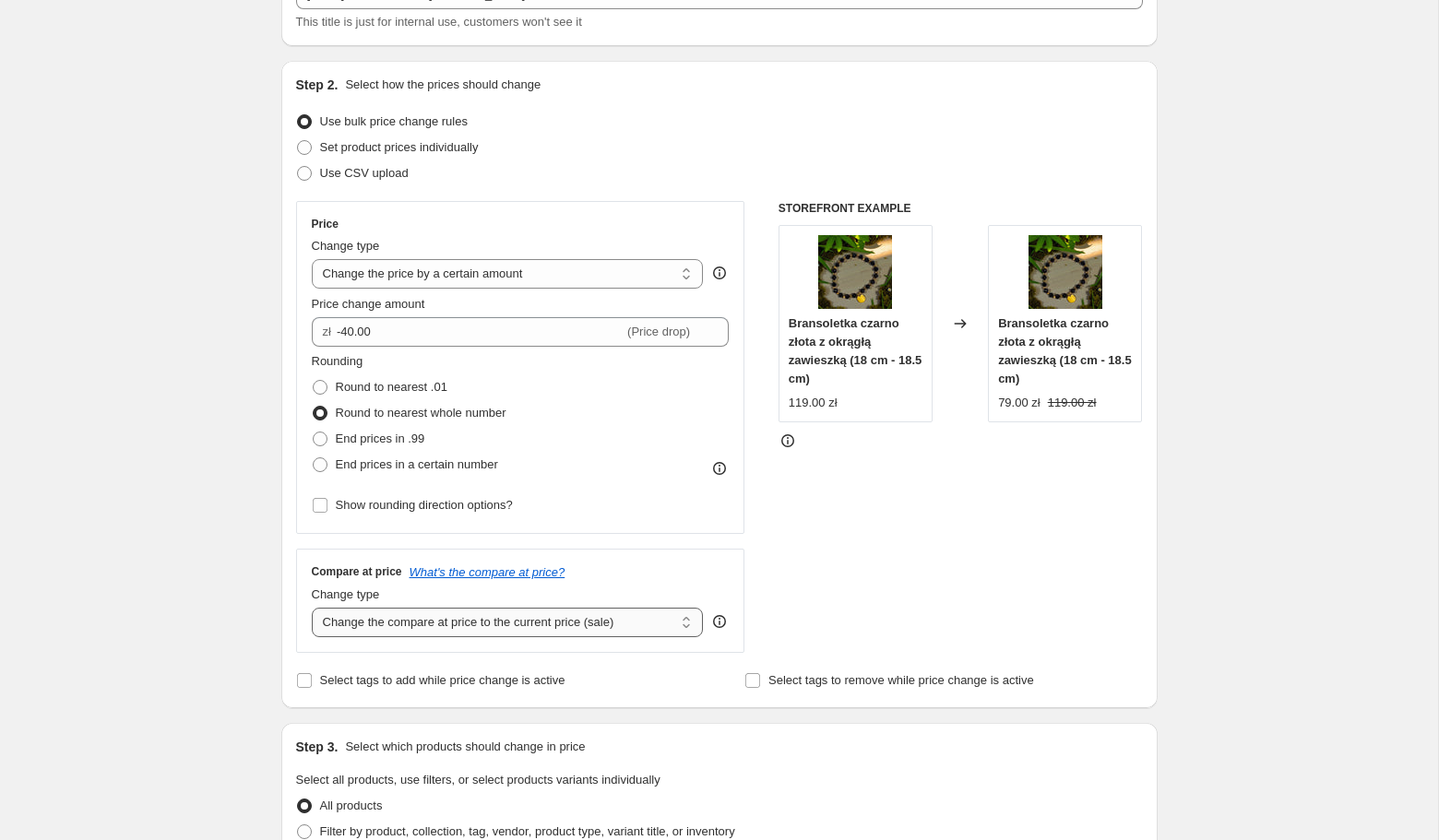
click at [397, 627] on select "Change the compare at price to the current price (sale) Change the compare at p…" at bounding box center [508, 622] width 392 height 29
click at [520, 270] on select "Change the price to a certain amount Change the price by a certain amount Chang…" at bounding box center [508, 274] width 392 height 29
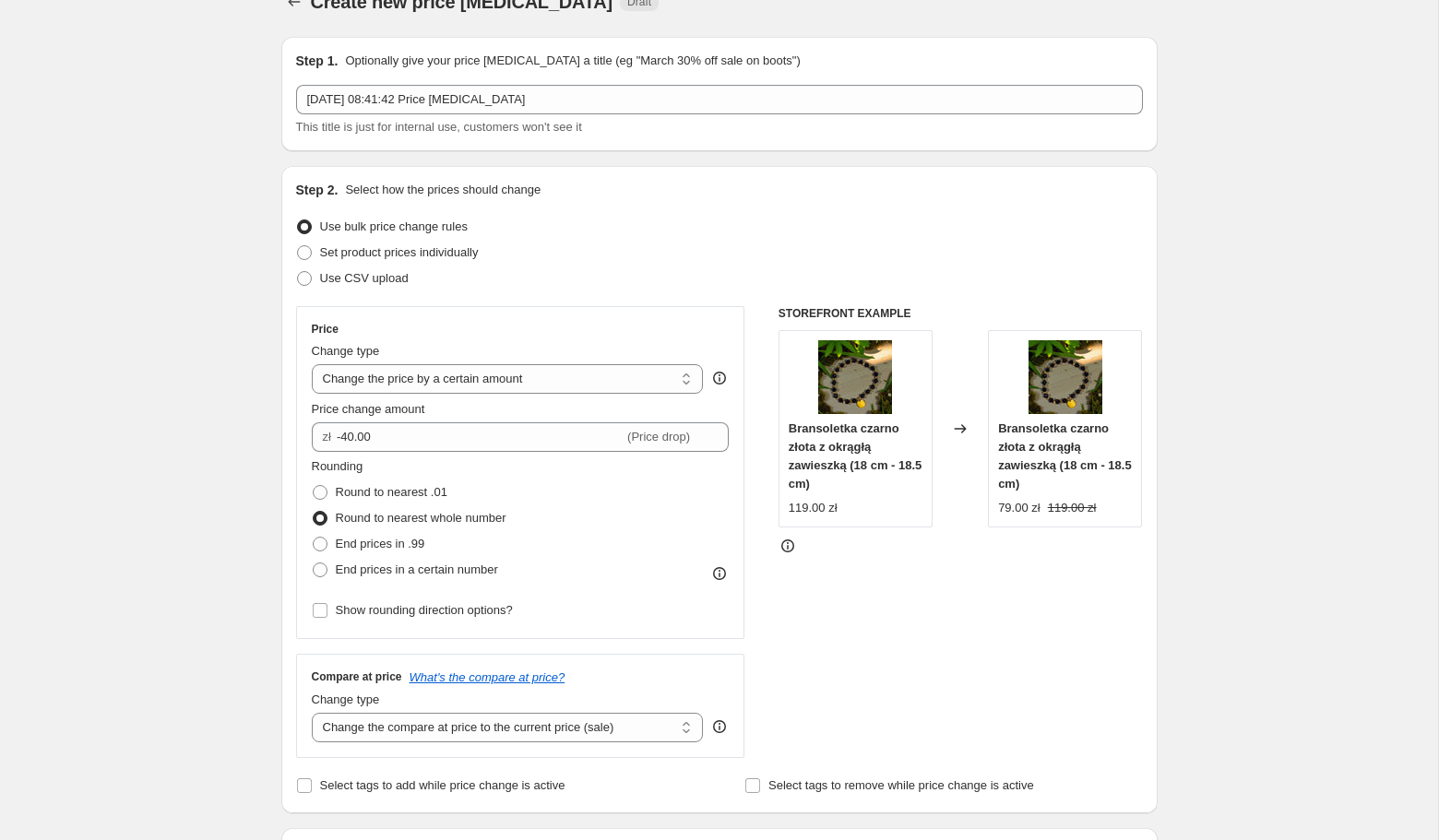
scroll to position [0, 0]
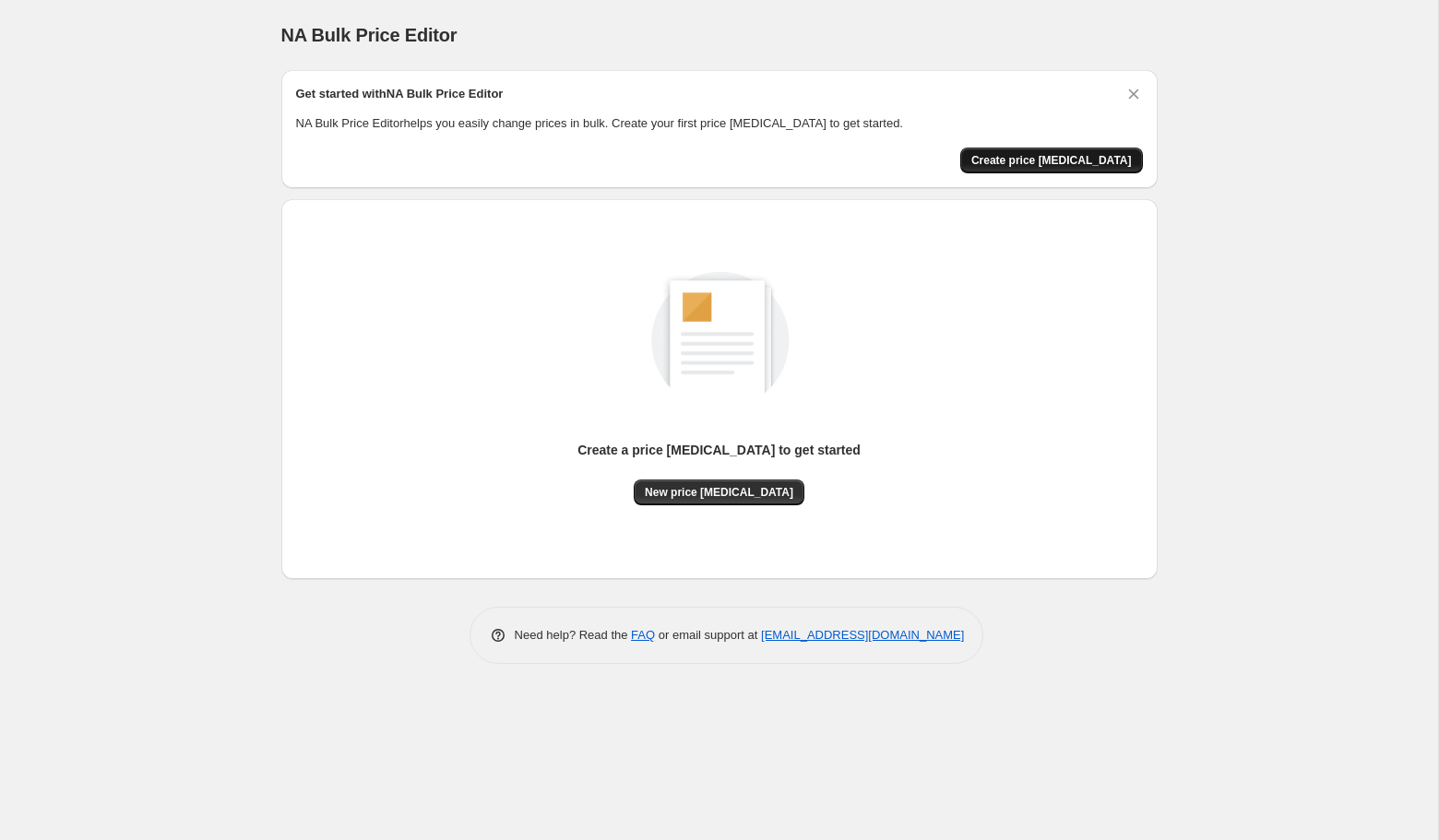
click at [1085, 164] on span "Create price [MEDICAL_DATA]" at bounding box center [1051, 160] width 161 height 15
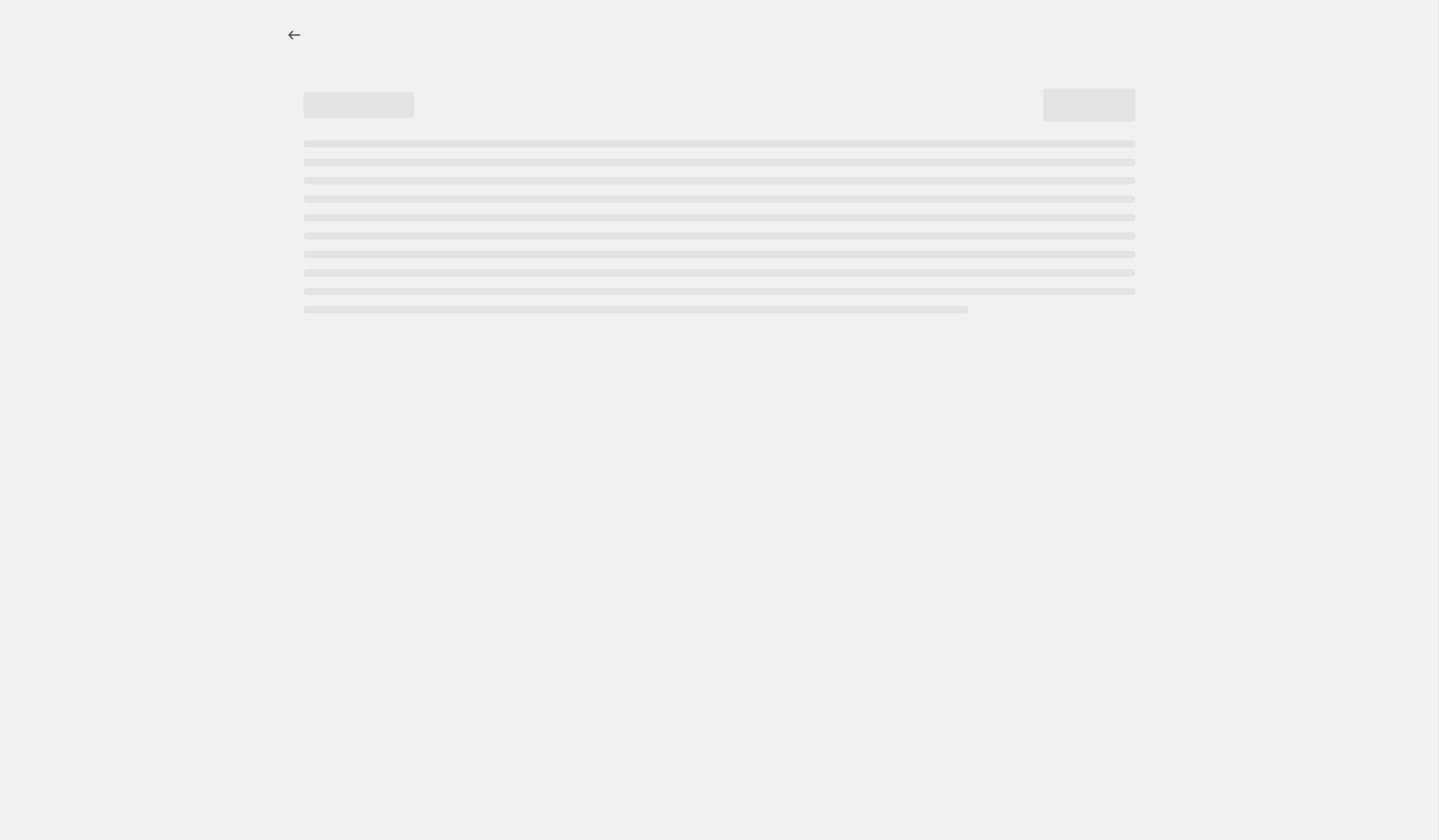
select select "percentage"
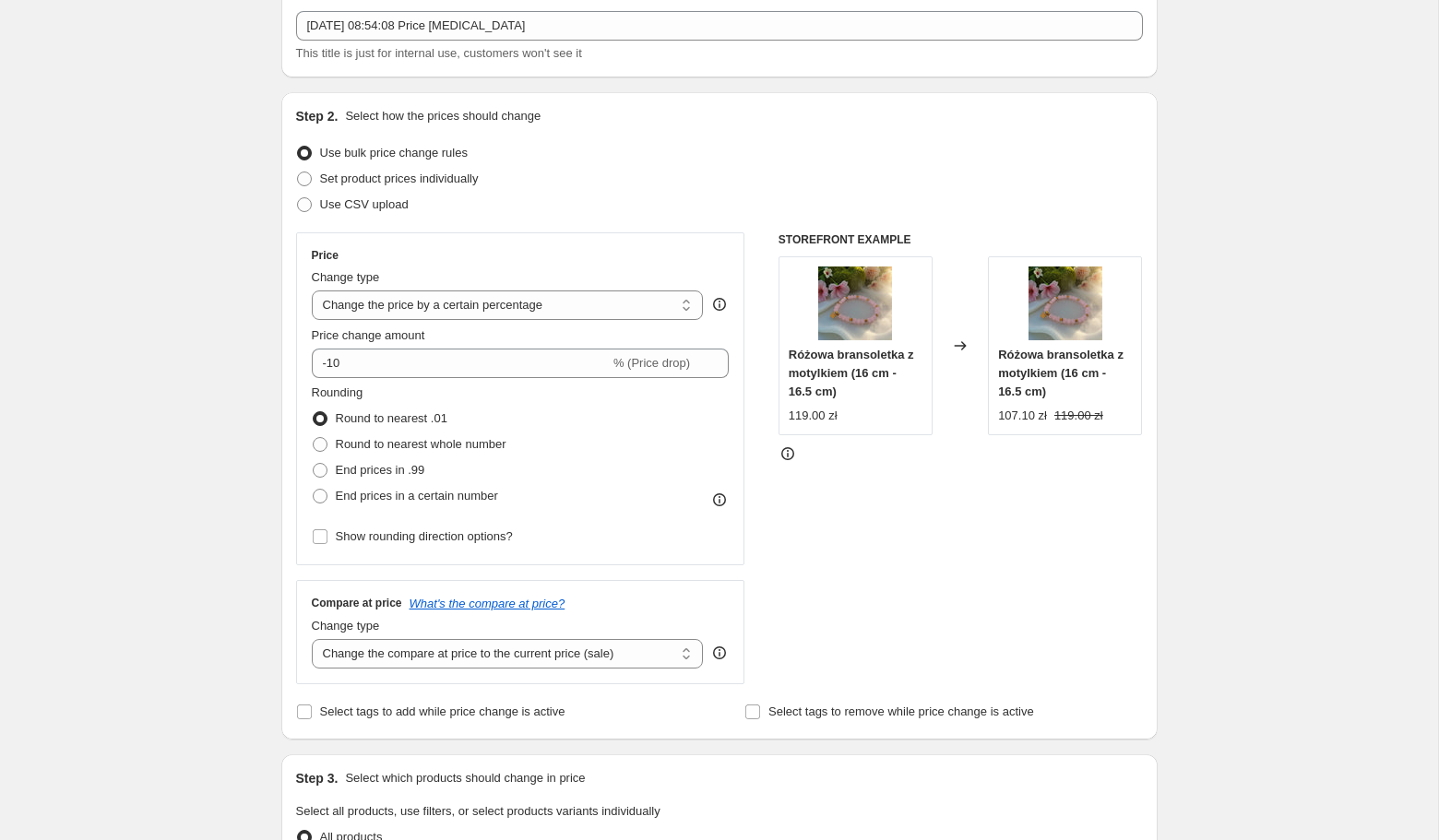
scroll to position [111, 0]
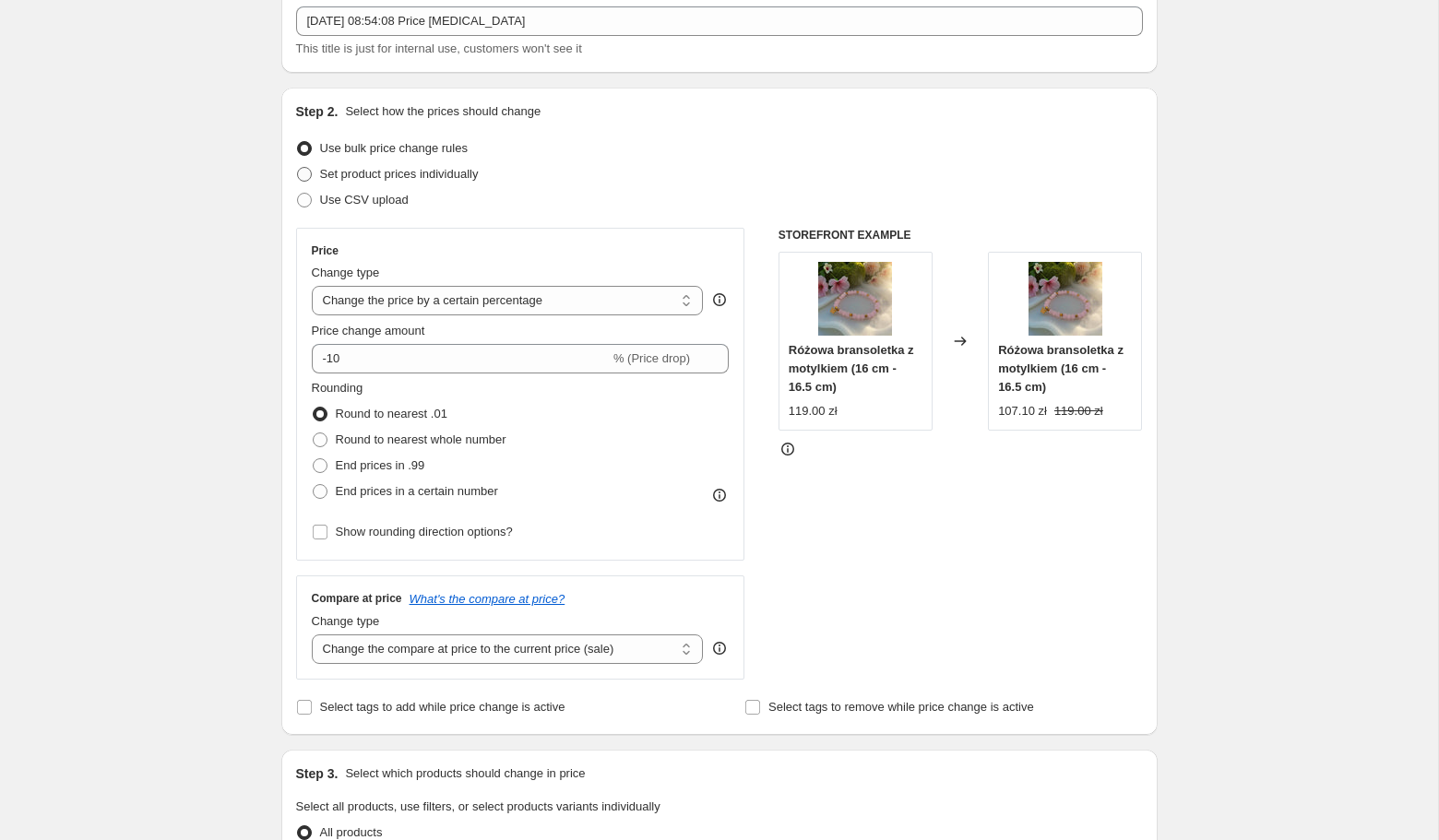
click at [422, 173] on span "Set product prices individually" at bounding box center [399, 173] width 159 height 14
click at [298, 168] on input "Set product prices individually" at bounding box center [297, 167] width 1 height 1
radio input "true"
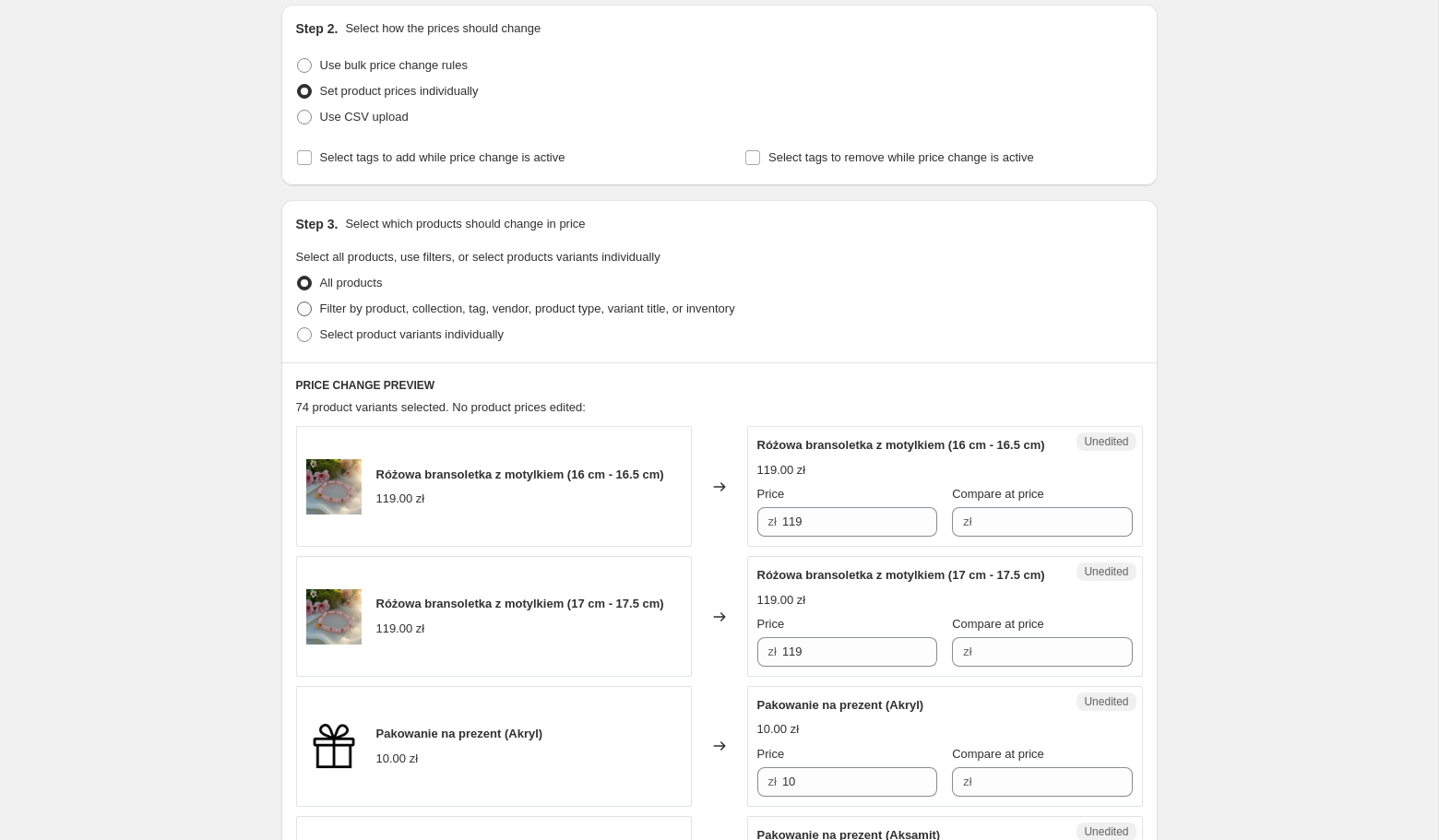
scroll to position [96, 0]
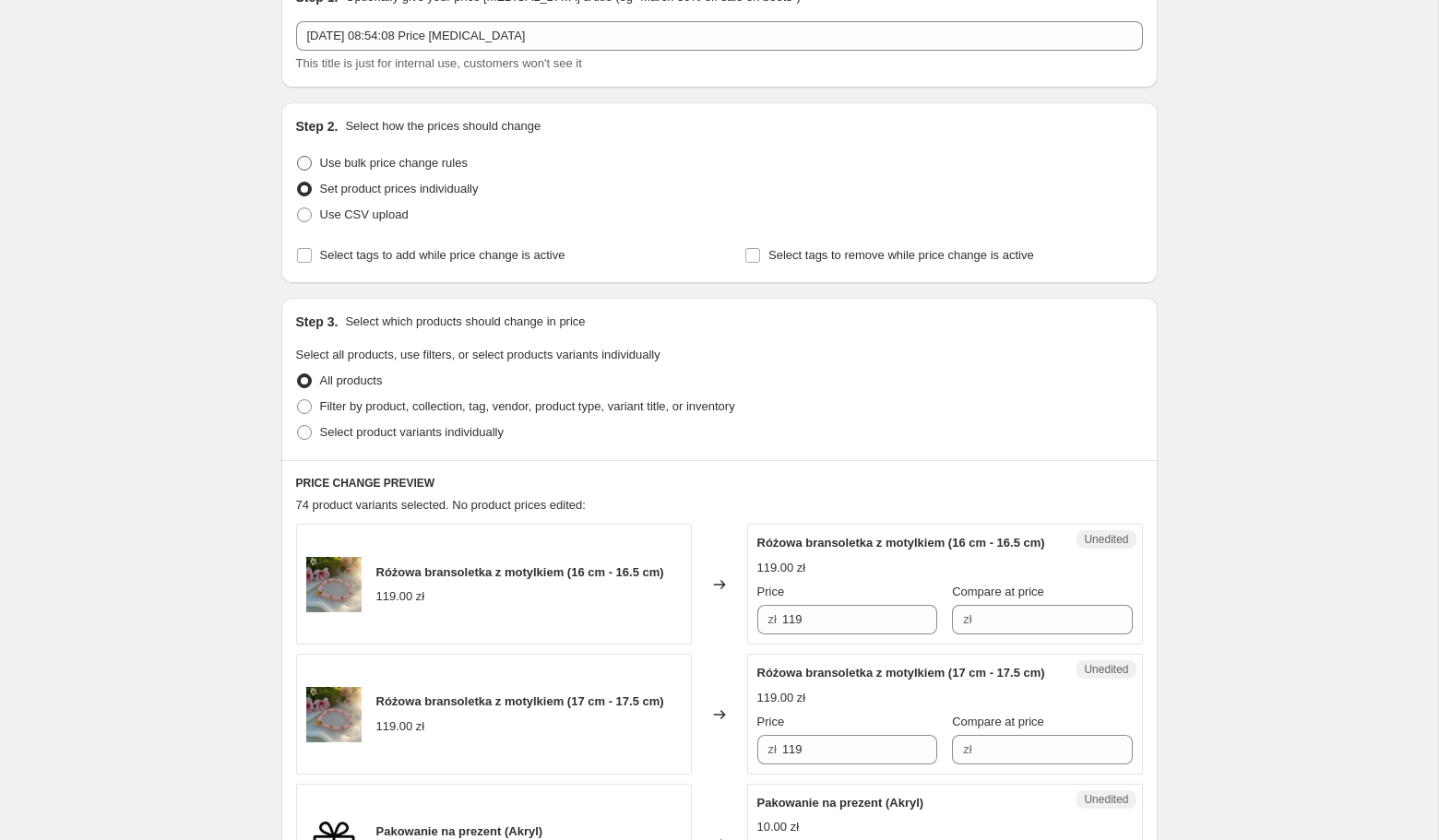
click at [427, 155] on span "Use bulk price change rules" at bounding box center [393, 163] width 147 height 19
click at [298, 156] on input "Use bulk price change rules" at bounding box center [297, 156] width 1 height 1
radio input "true"
select select "percentage"
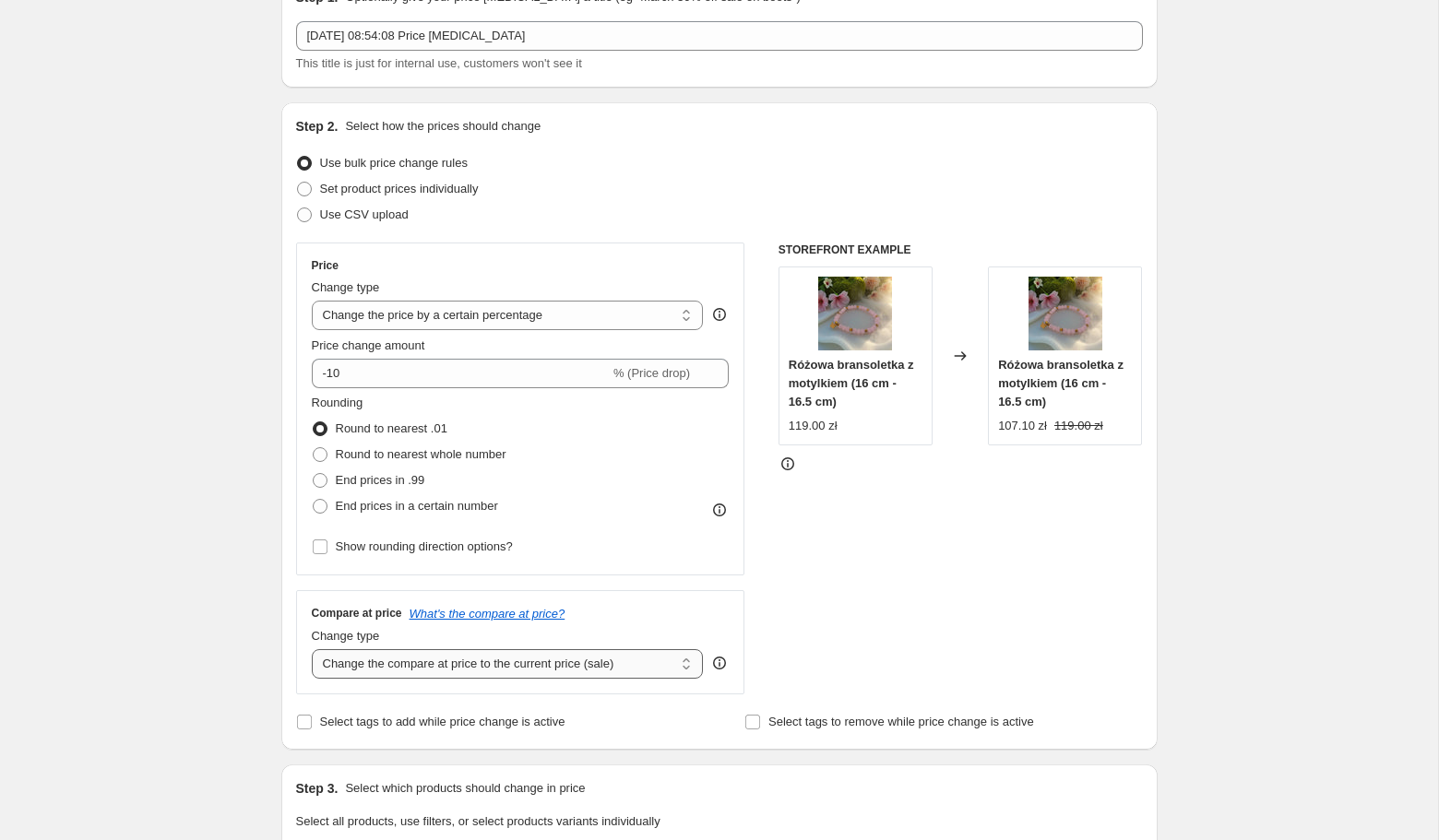
click at [642, 659] on select "Change the compare at price to the current price (sale) Change the compare at p…" at bounding box center [508, 664] width 392 height 29
click at [312, 649] on select "Change the compare at price to the current price (sale) Change the compare at p…" at bounding box center [508, 664] width 392 height 29
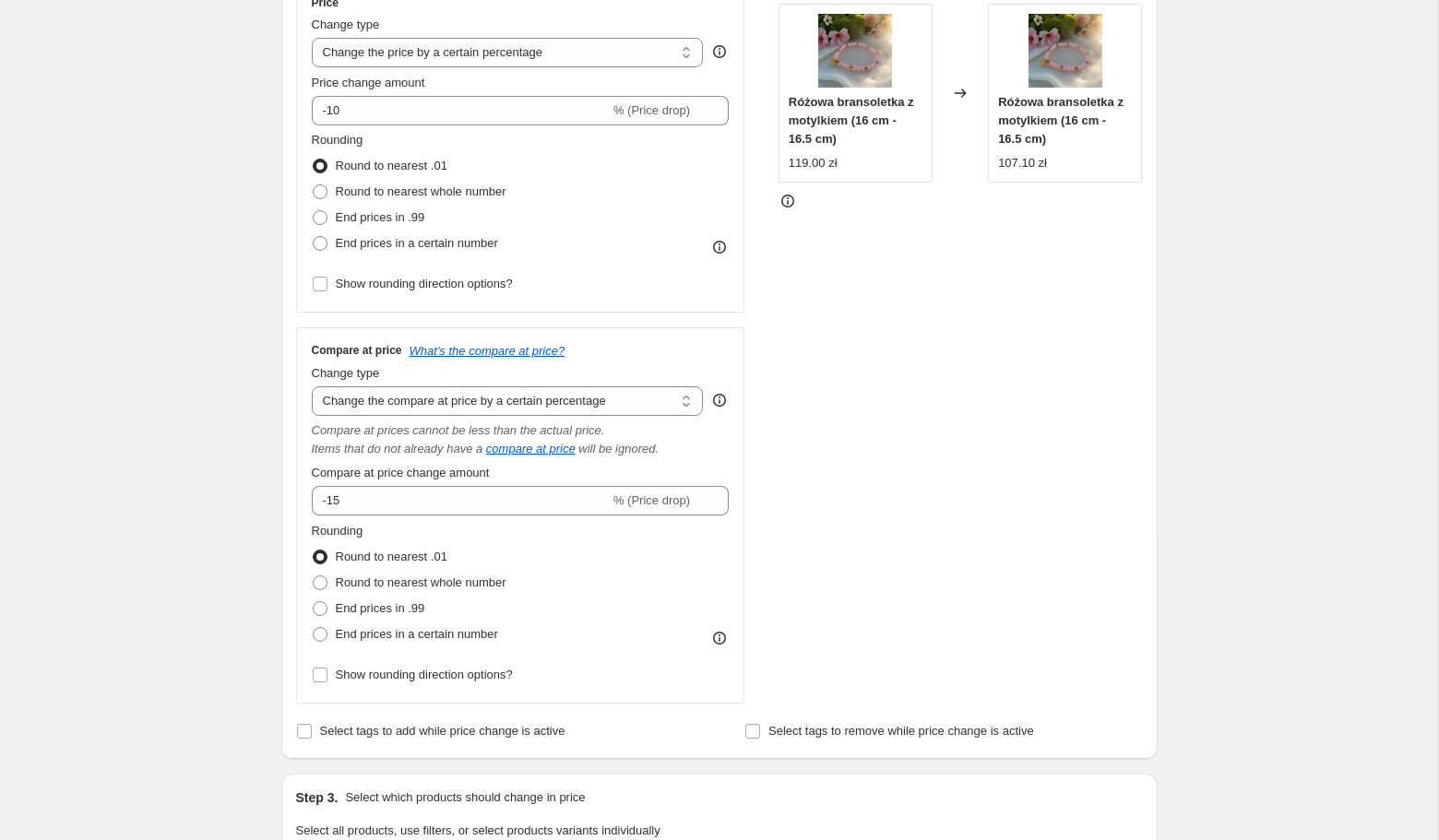
scroll to position [387, 0]
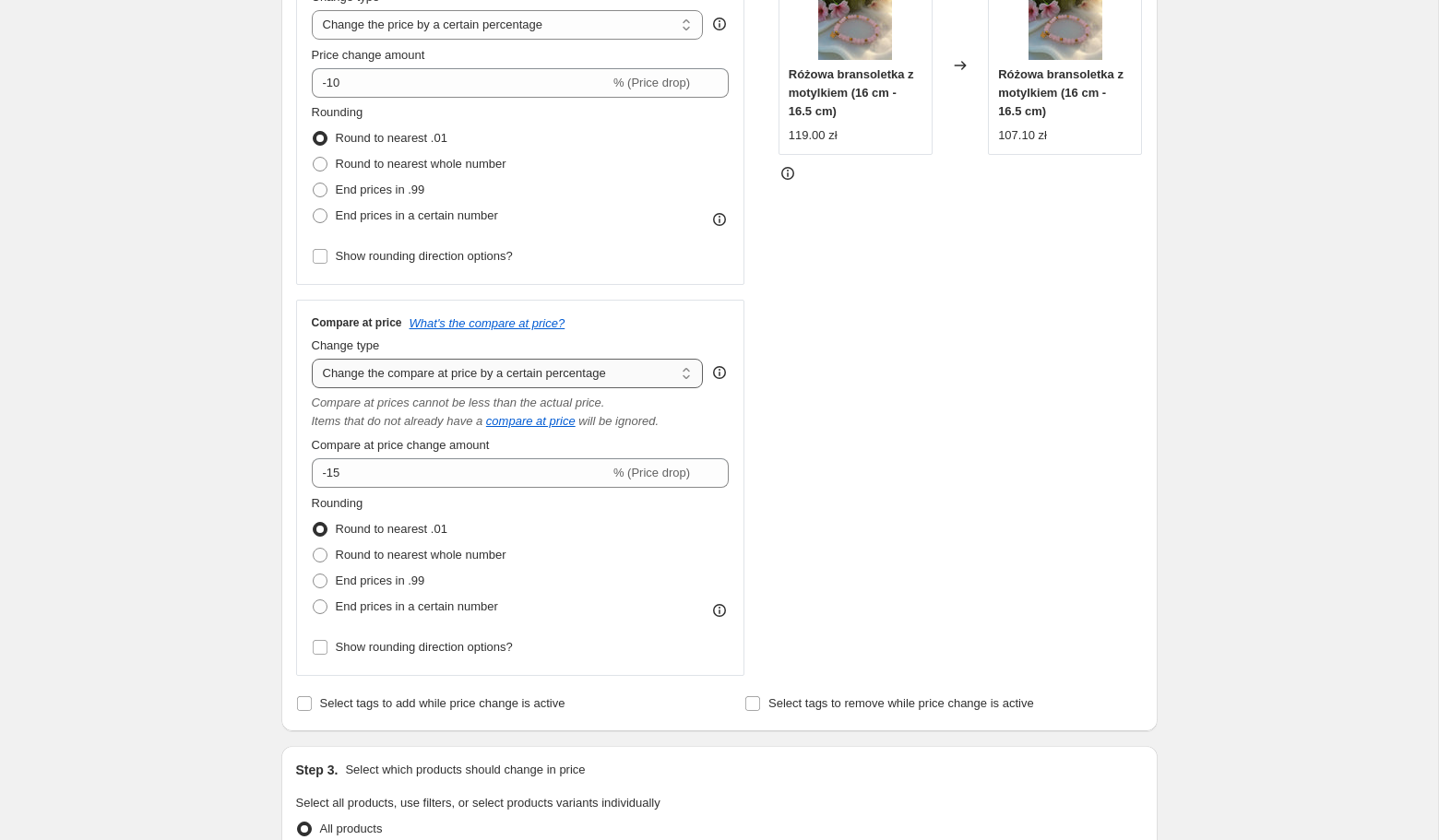
click at [623, 377] on select "Change the compare at price to the current price (sale) Change the compare at p…" at bounding box center [508, 373] width 392 height 29
select select "ep"
click at [312, 359] on select "Change the compare at price to the current price (sale) Change the compare at p…" at bounding box center [508, 373] width 392 height 29
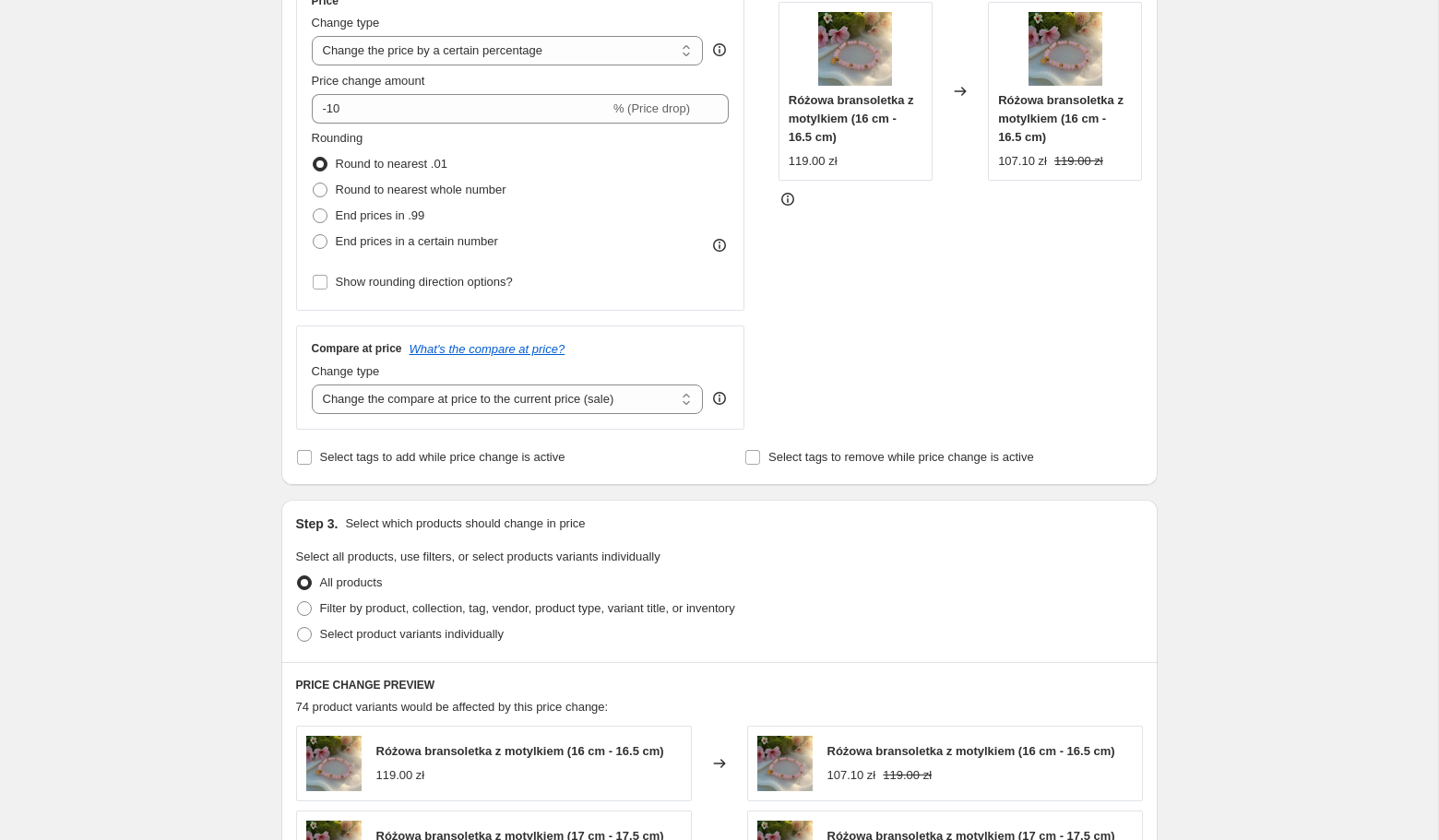
click at [758, 306] on div "Price Change type Change the price to a certain amount Change the price by a ce…" at bounding box center [720, 204] width 846 height 452
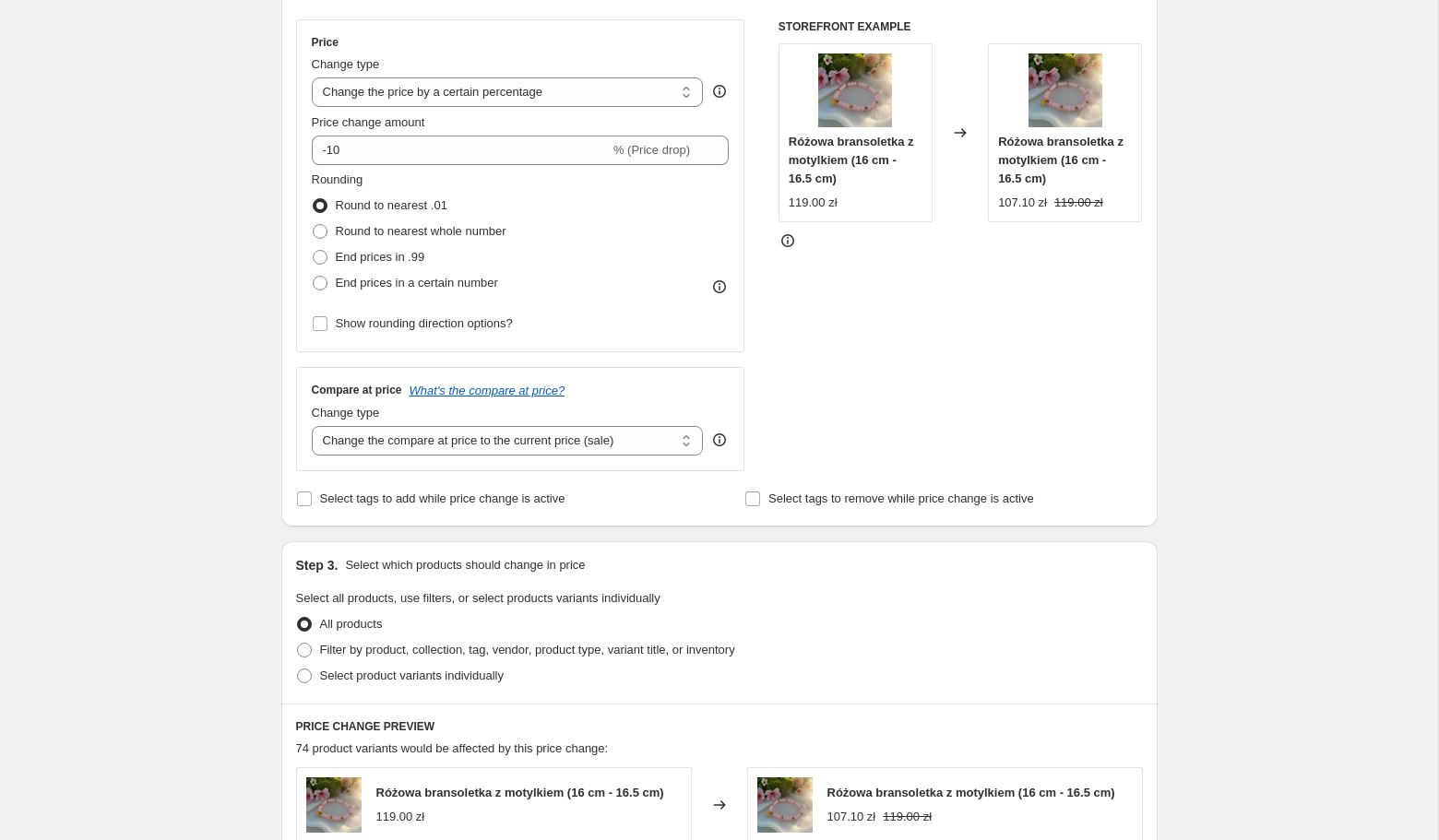
scroll to position [319, 0]
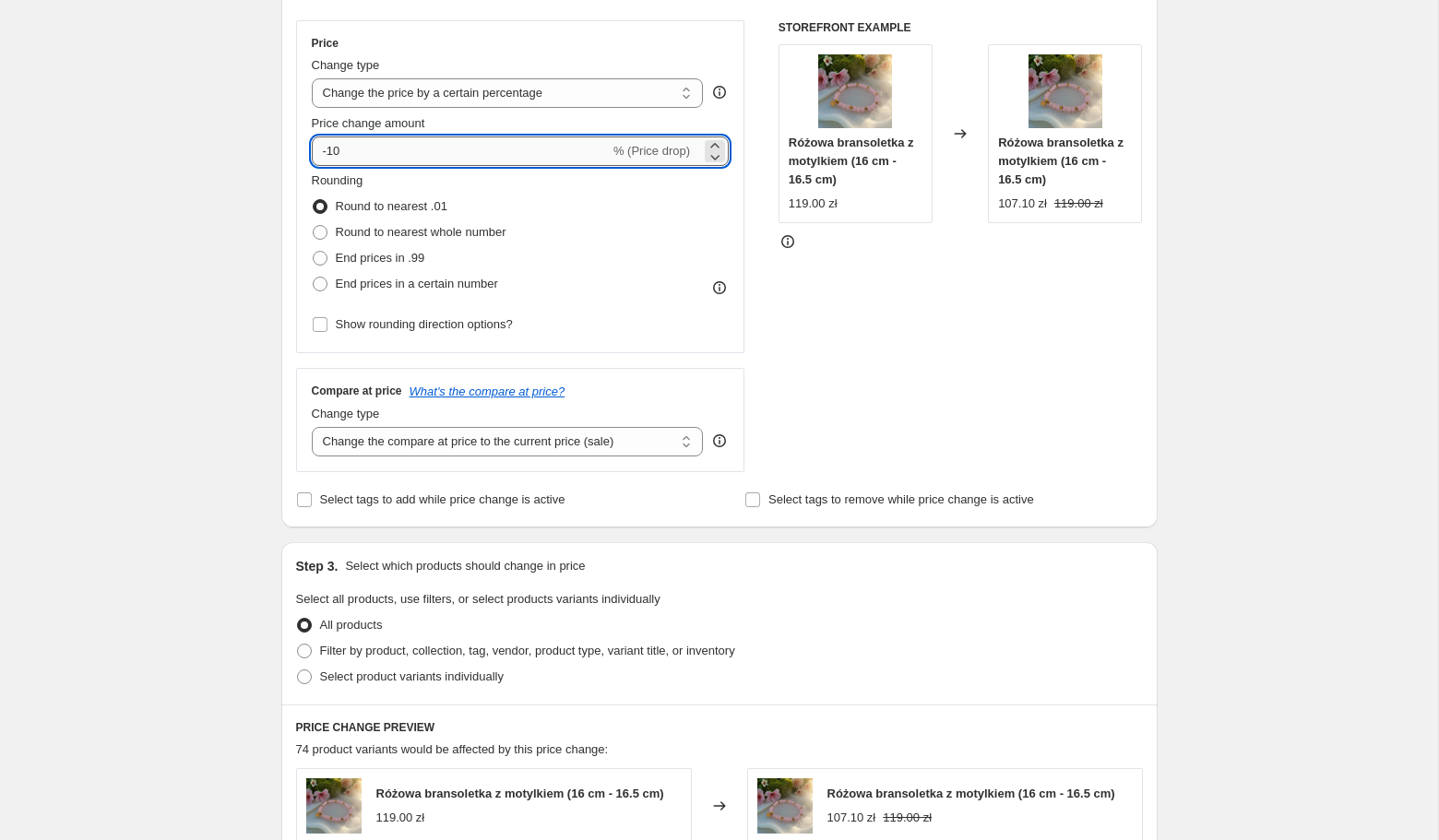
click at [507, 159] on input "-10" at bounding box center [461, 151] width 298 height 29
click at [507, 158] on input "-10" at bounding box center [461, 151] width 298 height 29
type input "40"
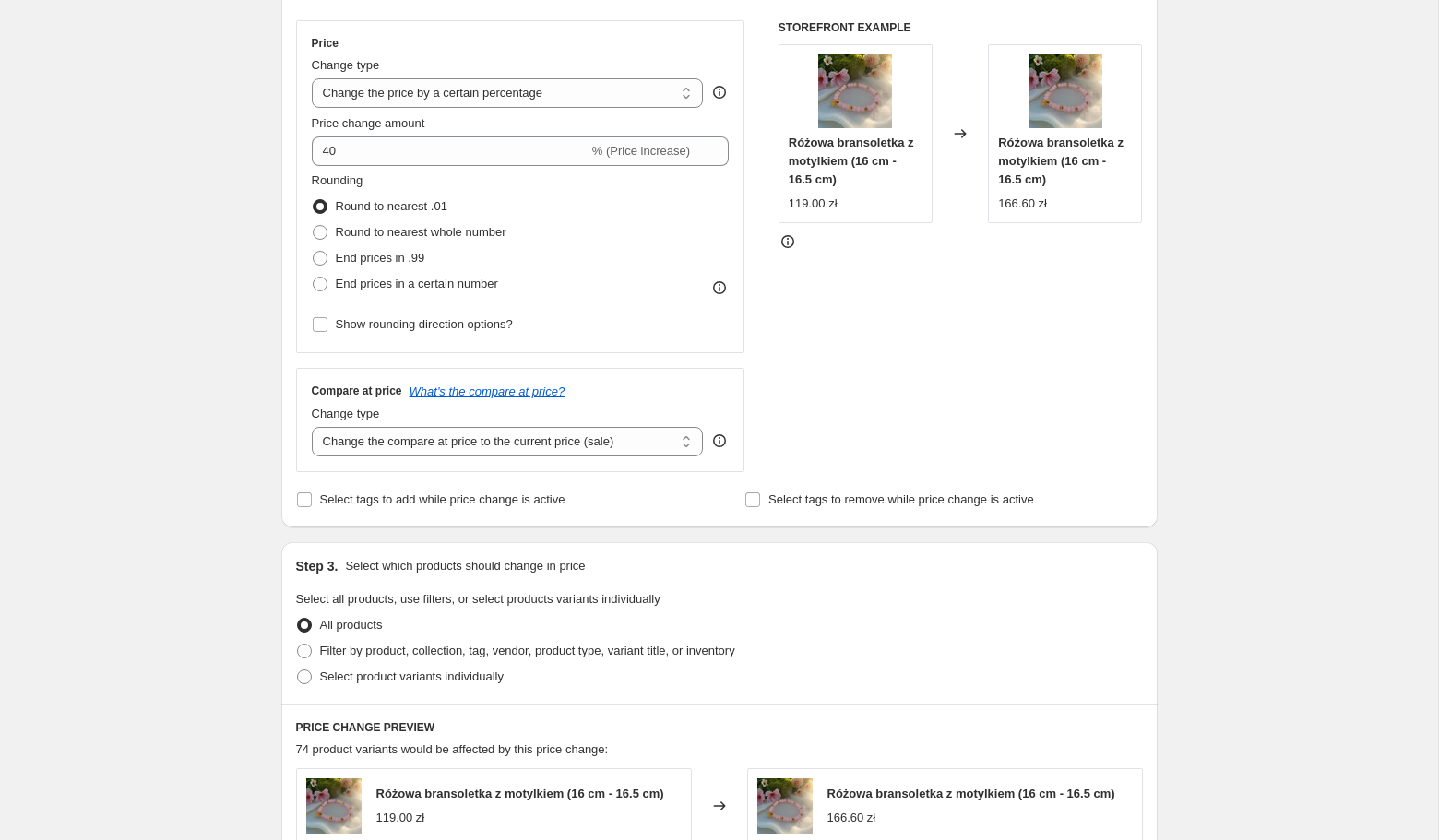
click at [873, 307] on div "STOREFRONT EXAMPLE Różowa bransoletka z motylkiem (16 cm - 16.5 cm) 119.00 zł C…" at bounding box center [960, 247] width 365 height 452
click at [592, 159] on div "% (Price increase)" at bounding box center [641, 151] width 97 height 19
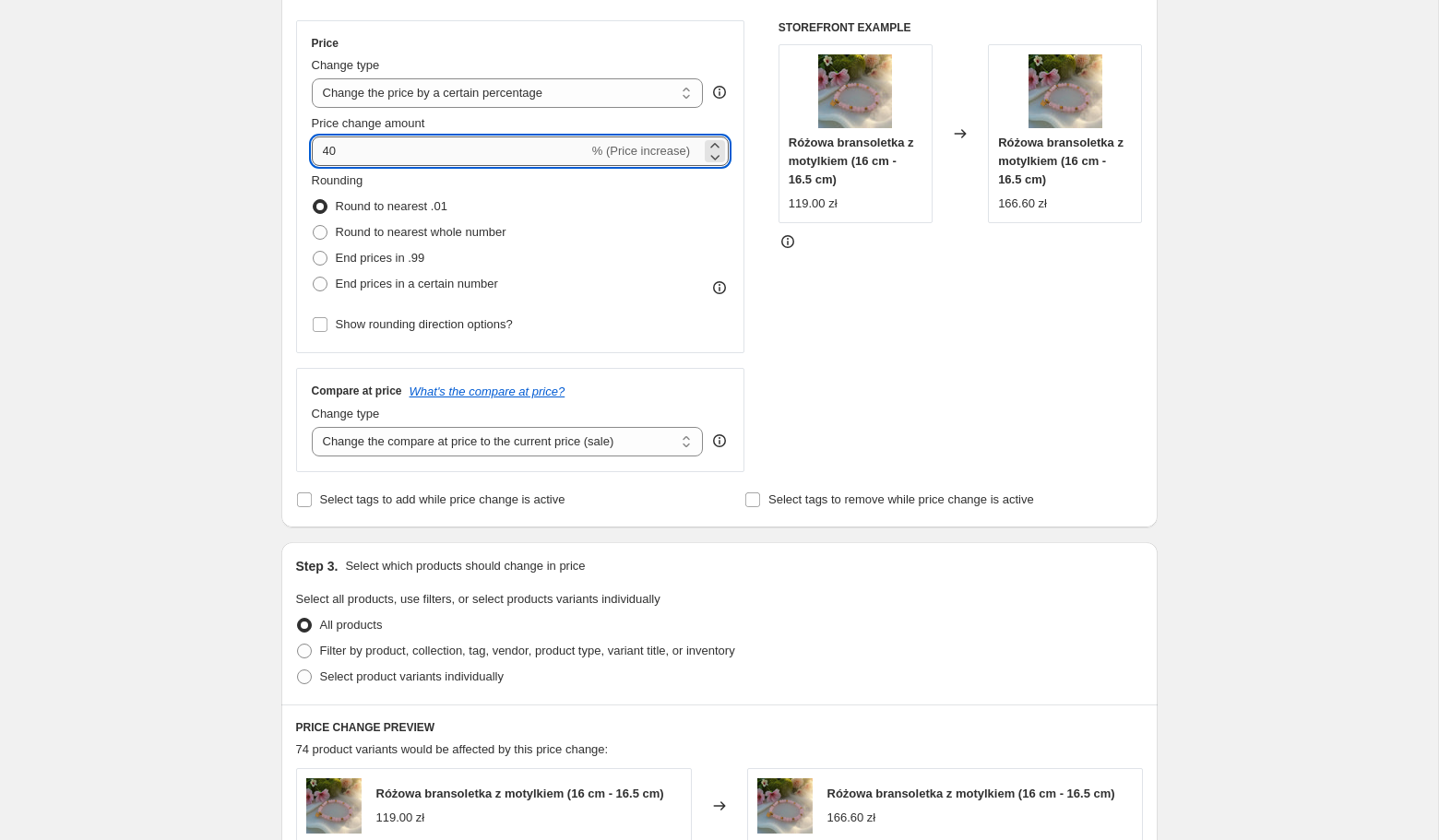
click at [514, 158] on input "40" at bounding box center [450, 151] width 277 height 29
type input "-40"
click at [905, 364] on div "STOREFRONT EXAMPLE Różowa bransoletka z motylkiem (16 cm - 16.5 cm) 119.00 zł C…" at bounding box center [960, 247] width 365 height 452
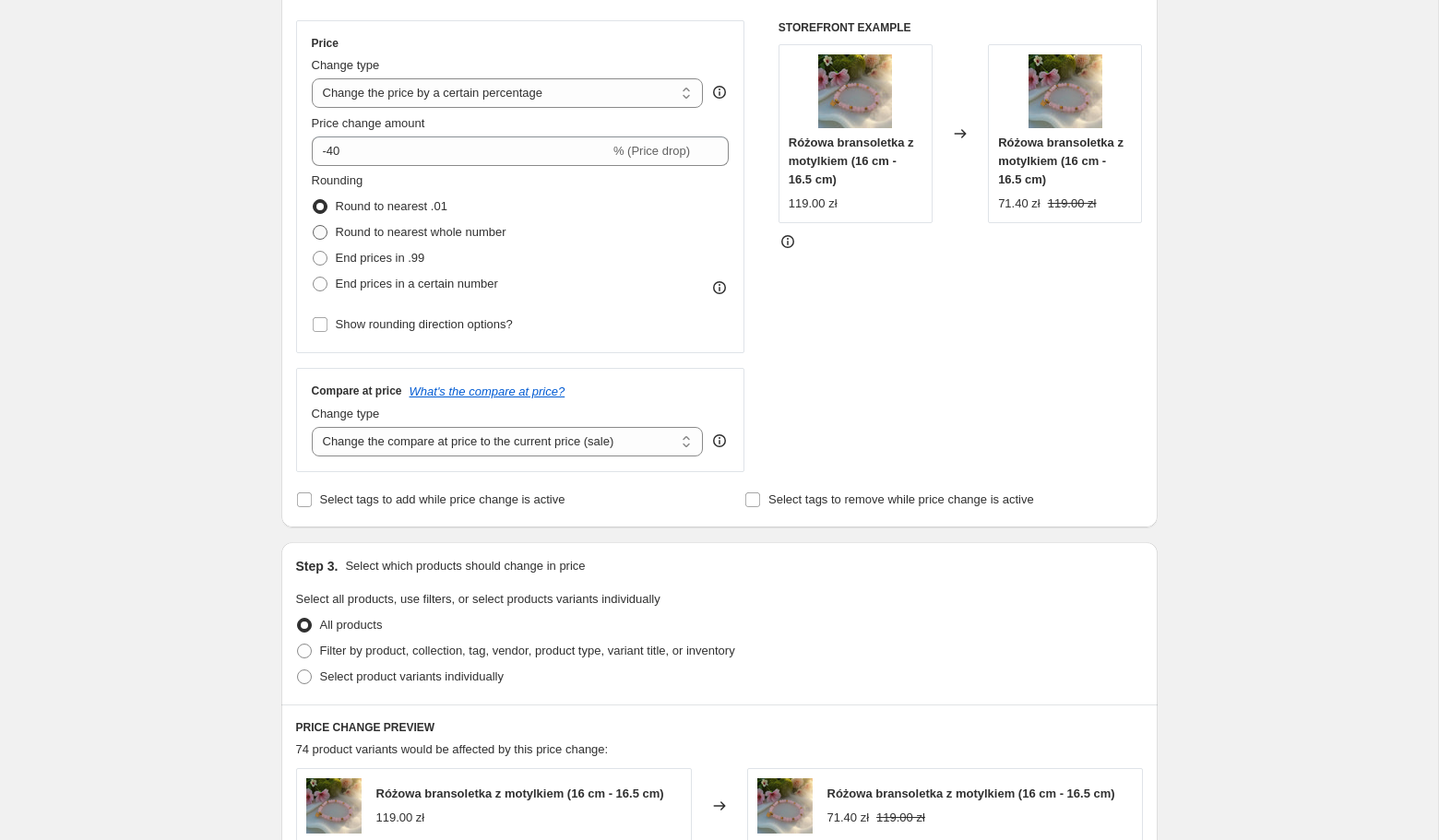
click at [375, 230] on span "Round to nearest whole number" at bounding box center [420, 232] width 171 height 14
click at [314, 226] on input "Round to nearest whole number" at bounding box center [313, 225] width 1 height 1
radio input "true"
click at [377, 264] on span "End prices in .99" at bounding box center [380, 257] width 90 height 14
click at [314, 251] on input "End prices in .99" at bounding box center [313, 250] width 1 height 1
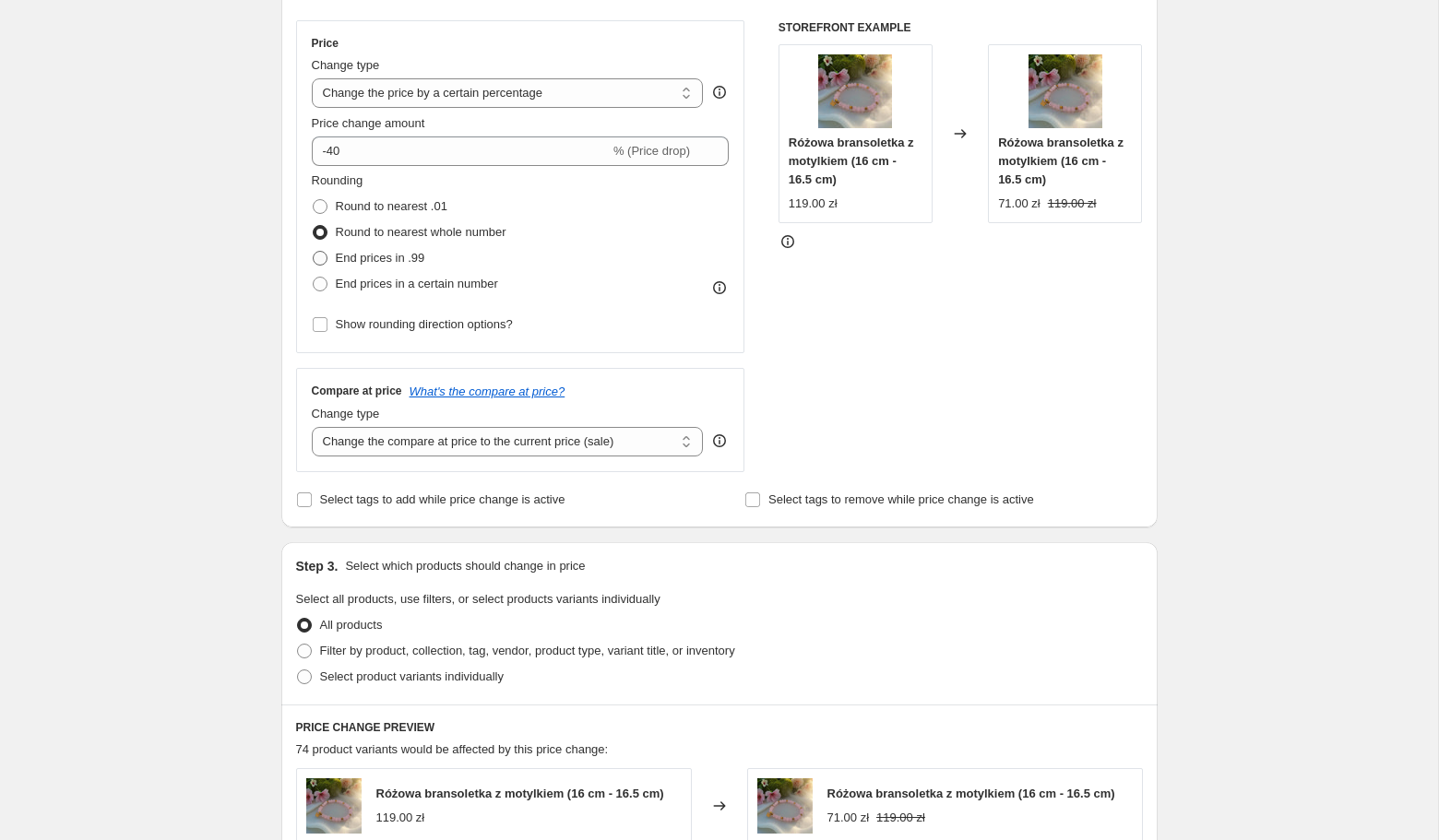
radio input "true"
click at [370, 285] on span "End prices in a certain number" at bounding box center [416, 284] width 162 height 14
click at [314, 278] on input "End prices in a certain number" at bounding box center [313, 277] width 1 height 1
radio input "true"
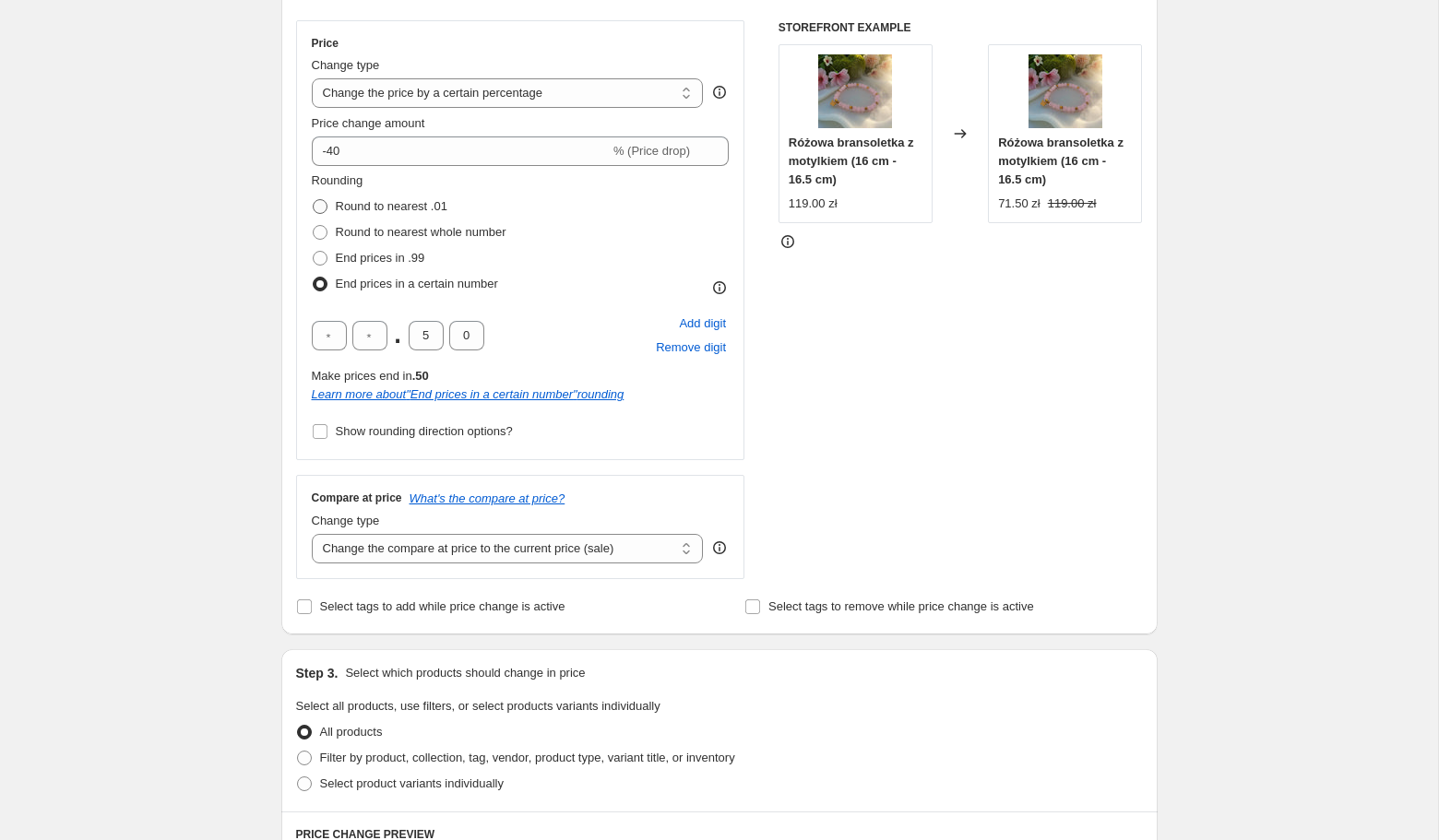
click at [351, 203] on span "Round to nearest .01" at bounding box center [391, 206] width 111 height 14
click at [314, 200] on input "Round to nearest .01" at bounding box center [313, 199] width 1 height 1
radio input "true"
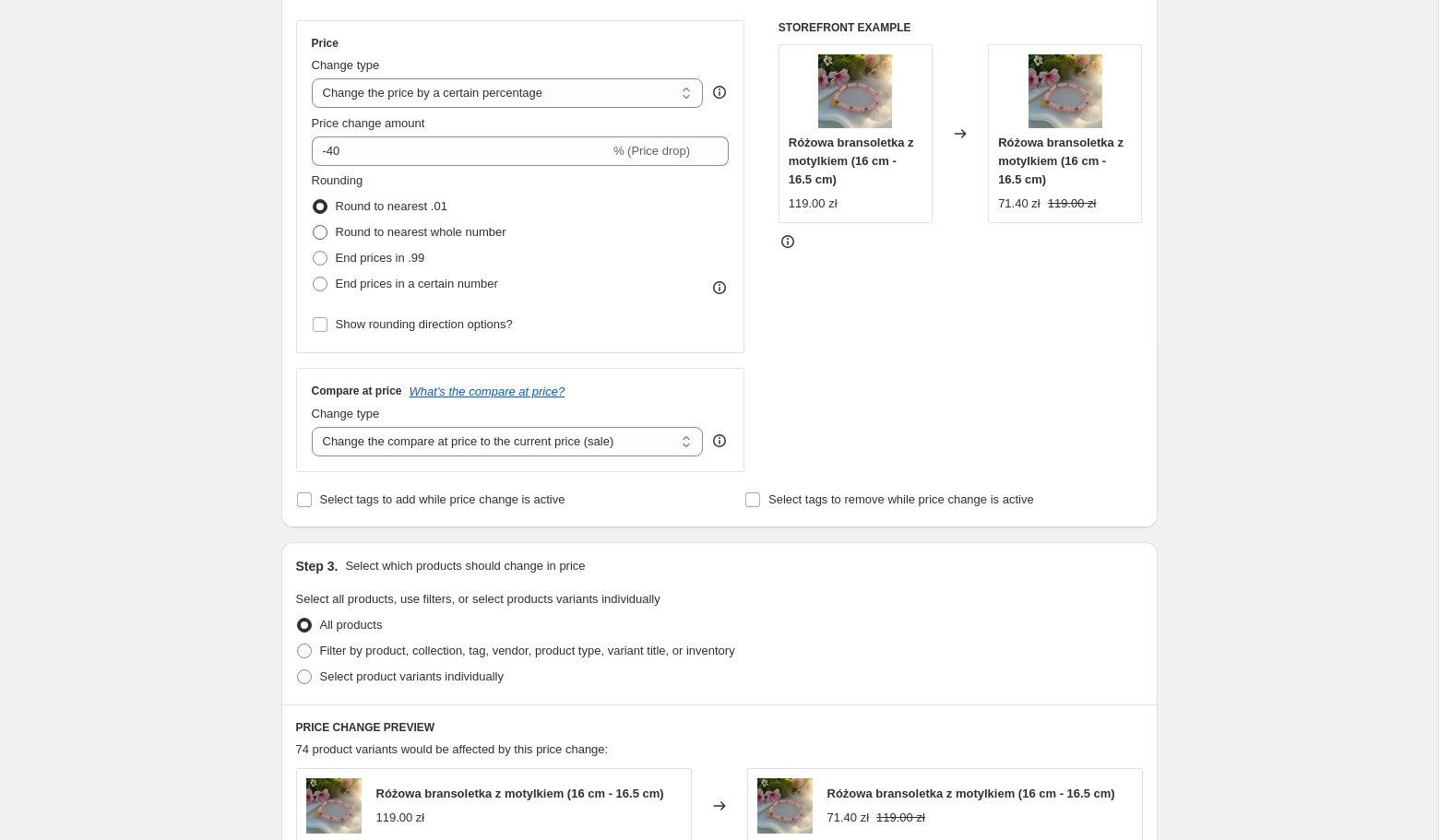
click at [350, 230] on span "Round to nearest whole number" at bounding box center [420, 232] width 171 height 14
click at [314, 226] on input "Round to nearest whole number" at bounding box center [313, 225] width 1 height 1
radio input "true"
click at [350, 215] on label "Round to nearest .01" at bounding box center [379, 207] width 136 height 25
click at [314, 200] on input "Round to nearest .01" at bounding box center [313, 199] width 1 height 1
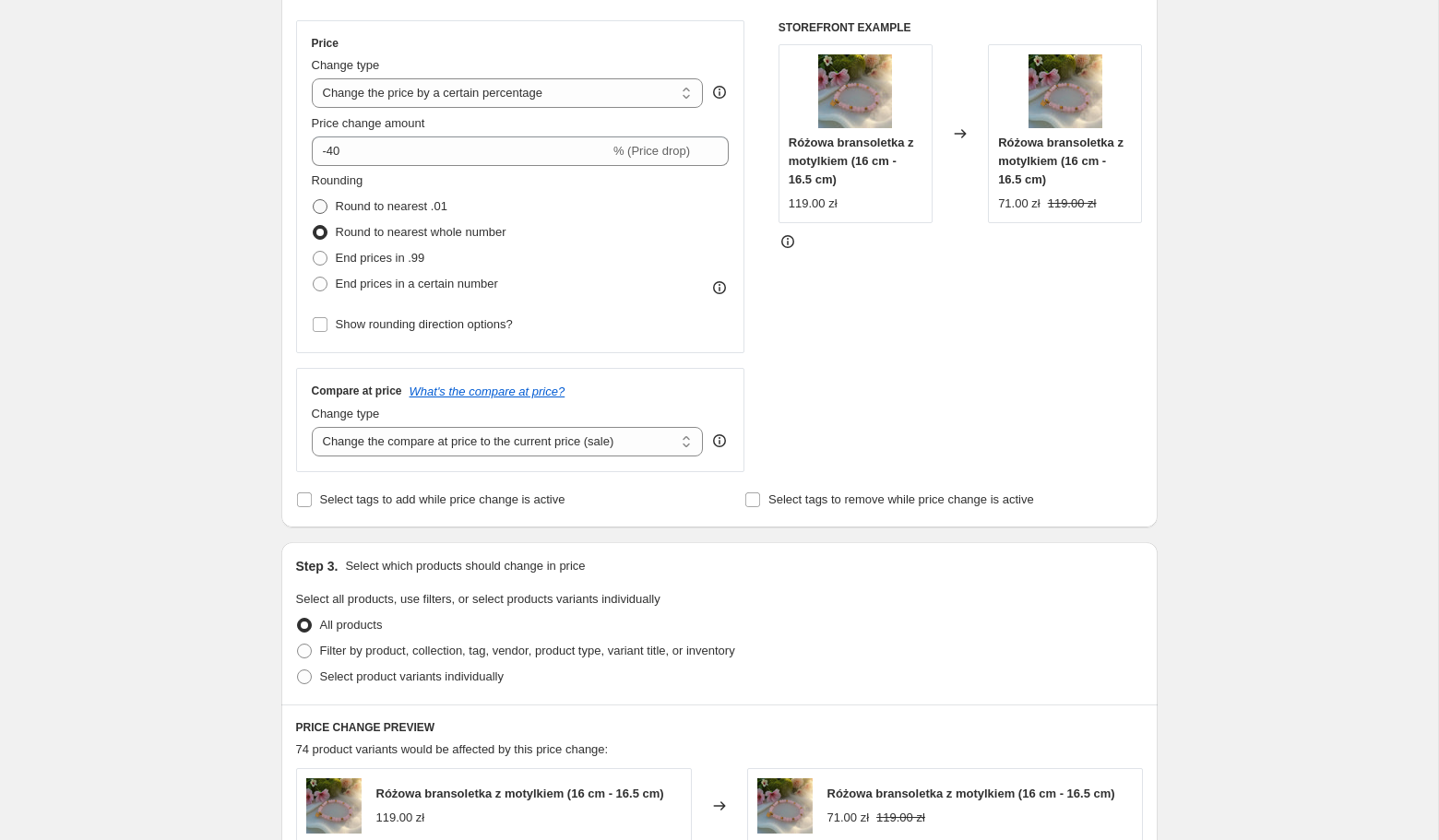
radio input "true"
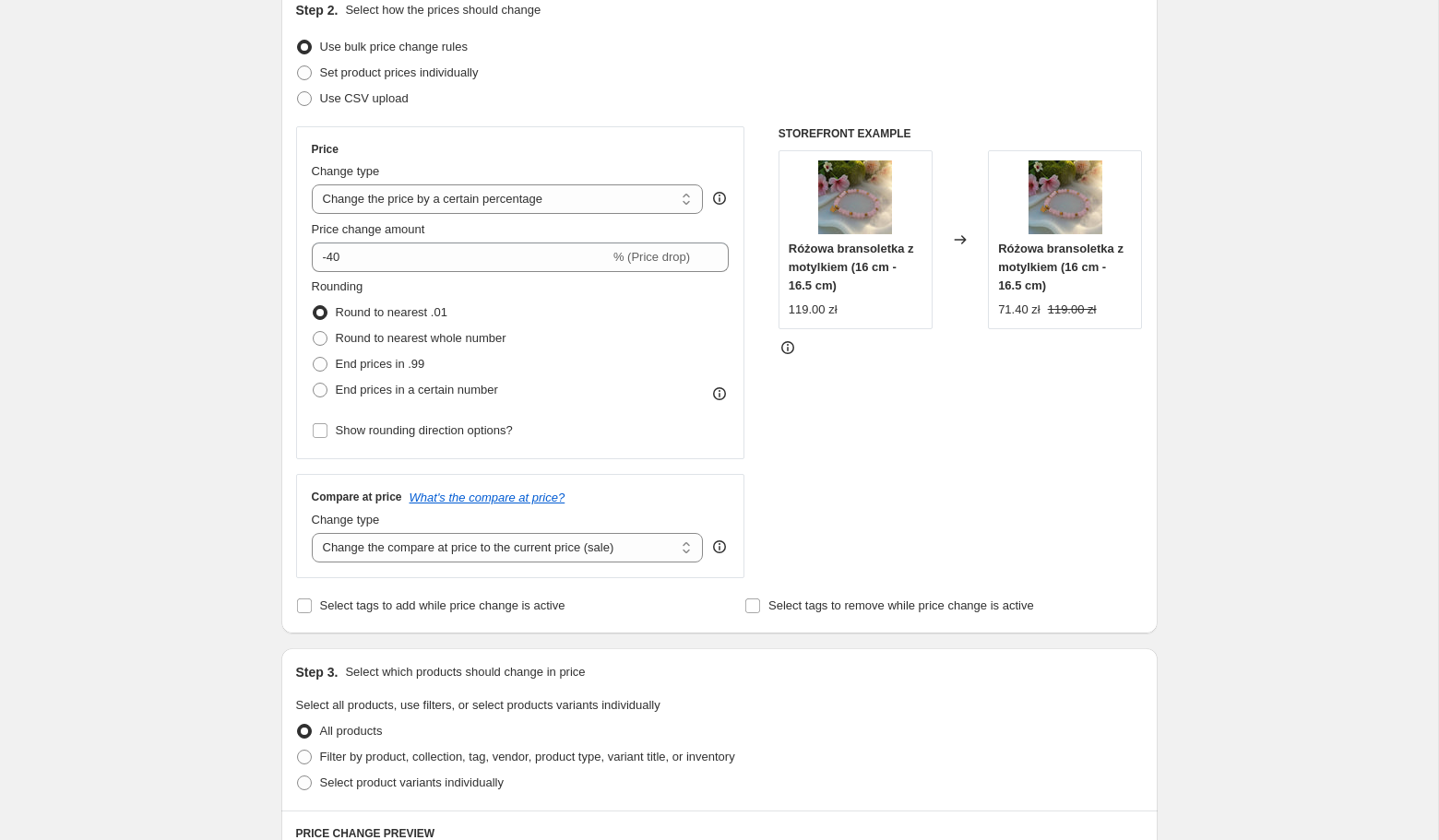
scroll to position [172, 0]
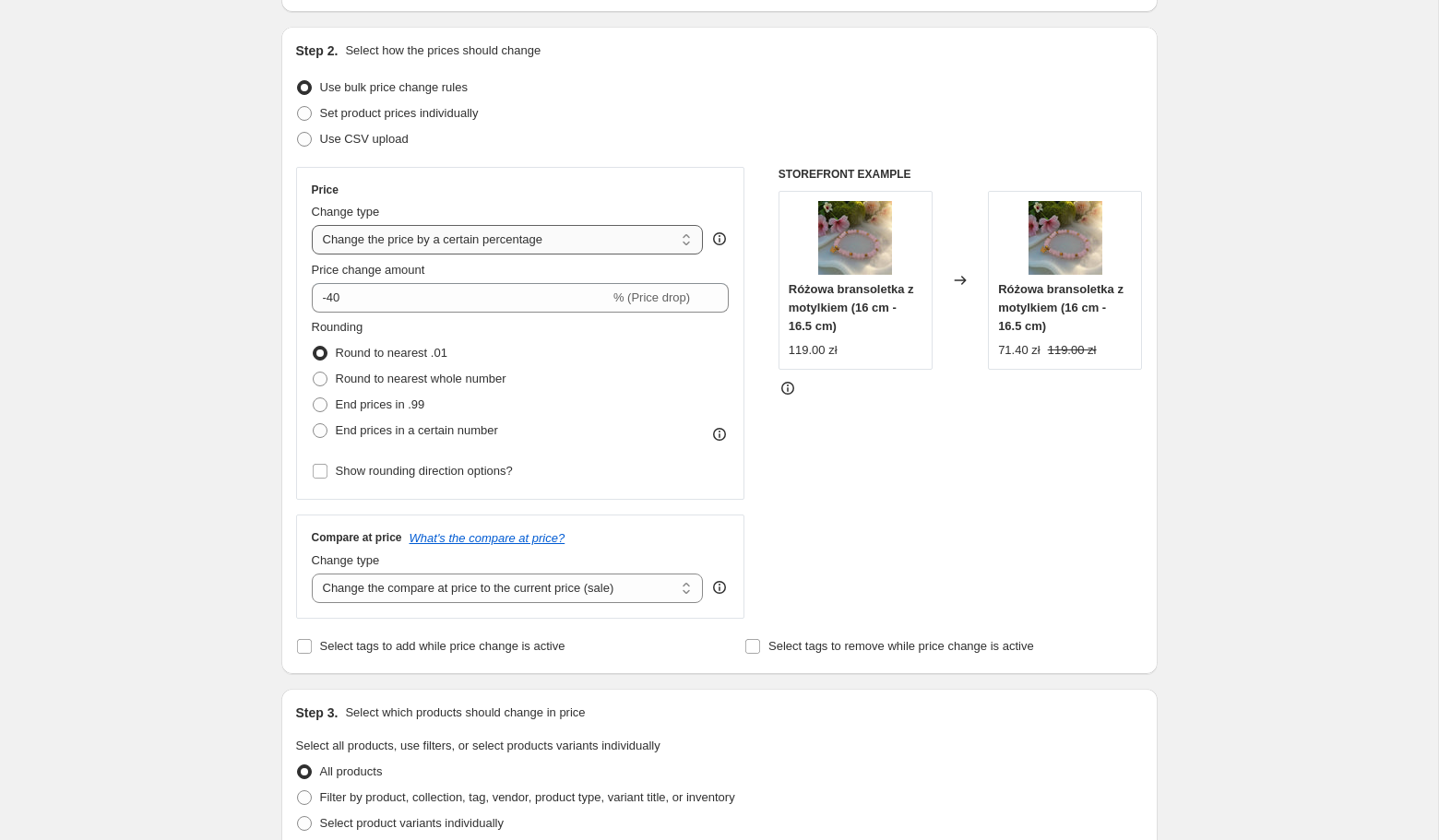
click at [626, 244] on select "Change the price to a certain amount Change the price by a certain amount Chang…" at bounding box center [508, 240] width 392 height 29
select select "to"
click at [312, 225] on select "Change the price to a certain amount Change the price by a certain amount Chang…" at bounding box center [508, 240] width 392 height 29
type input "80.00"
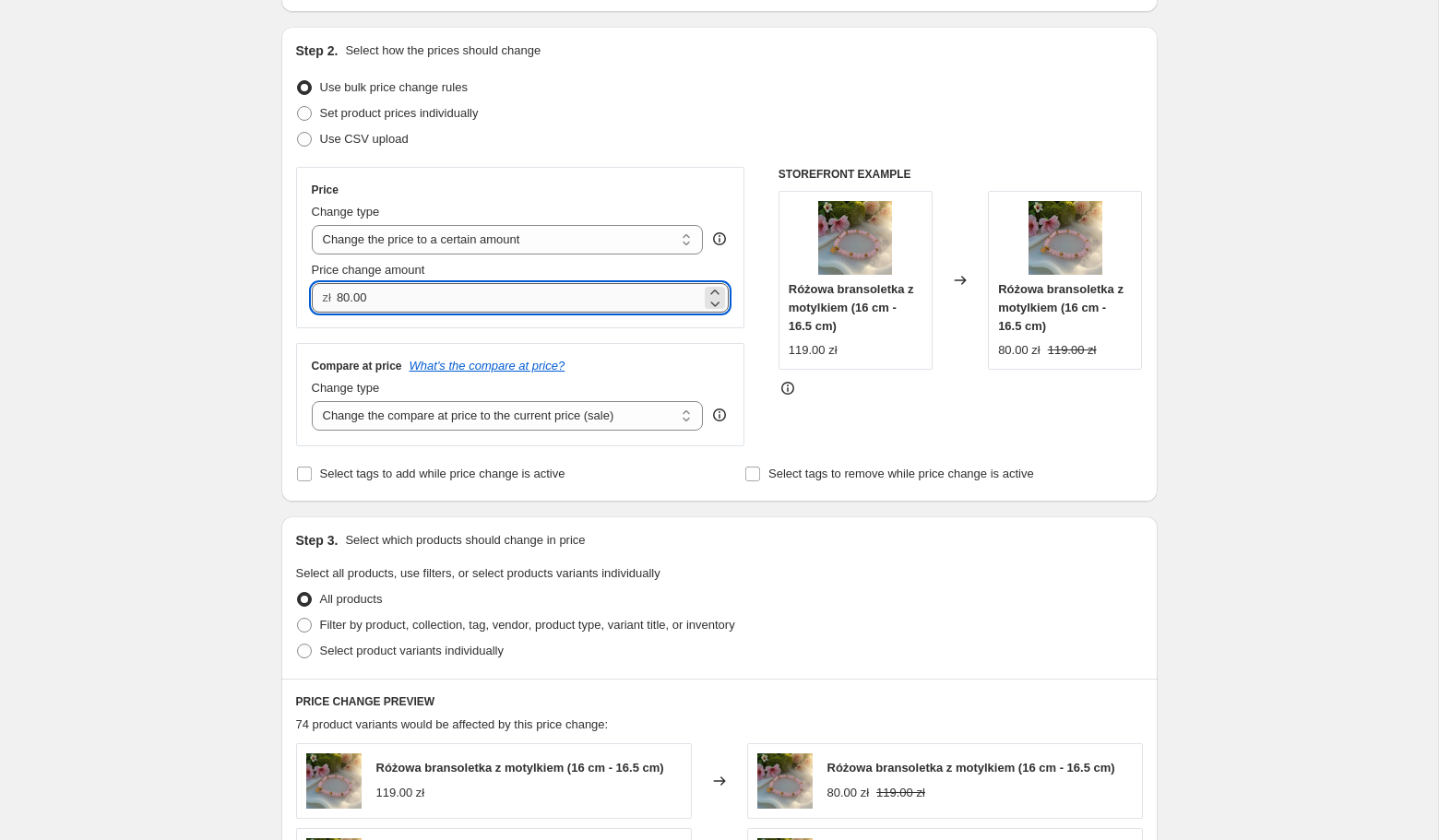
click at [437, 294] on input "80.00" at bounding box center [519, 297] width 365 height 29
type input "0.00"
click at [926, 416] on div "STOREFRONT EXAMPLE Różowa bransoletka z motylkiem (16 cm - 16.5 cm) 119.00 zł C…" at bounding box center [960, 306] width 365 height 280
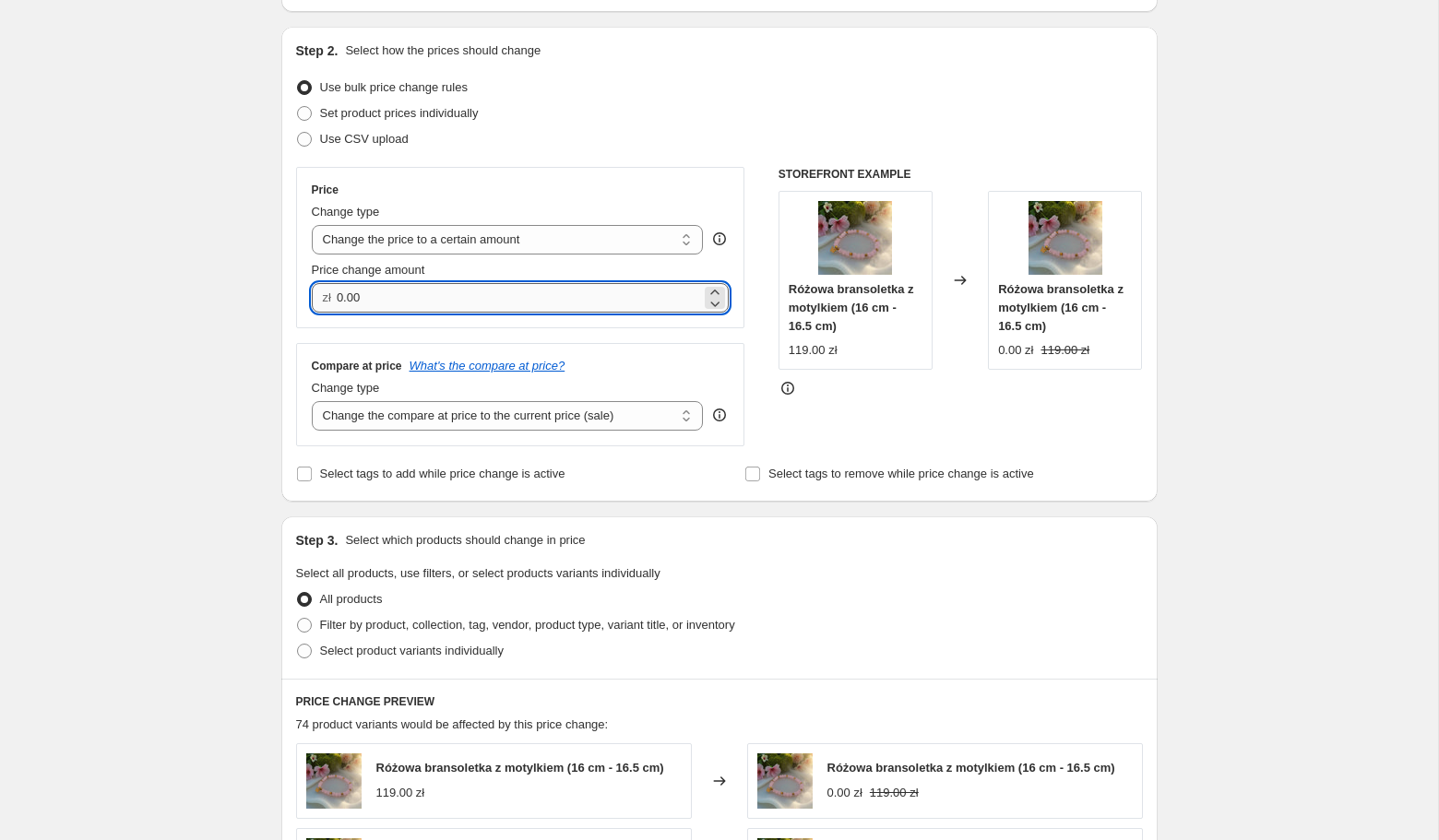
click at [550, 291] on input "0.00" at bounding box center [519, 297] width 365 height 29
type input "0.00"
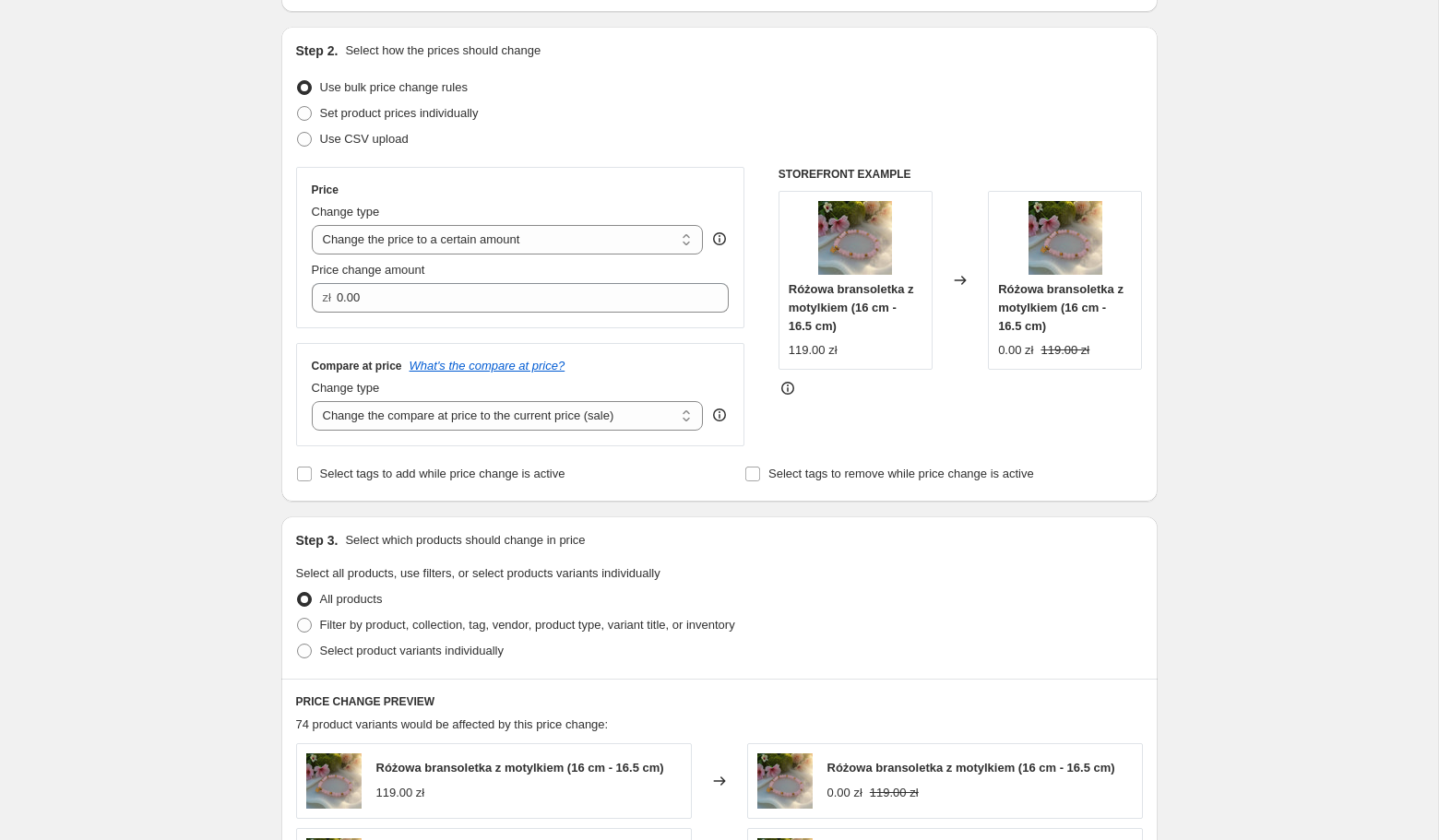
click at [851, 420] on div "STOREFRONT EXAMPLE Różowa bransoletka z motylkiem (16 cm - 16.5 cm) 119.00 zł C…" at bounding box center [960, 306] width 365 height 280
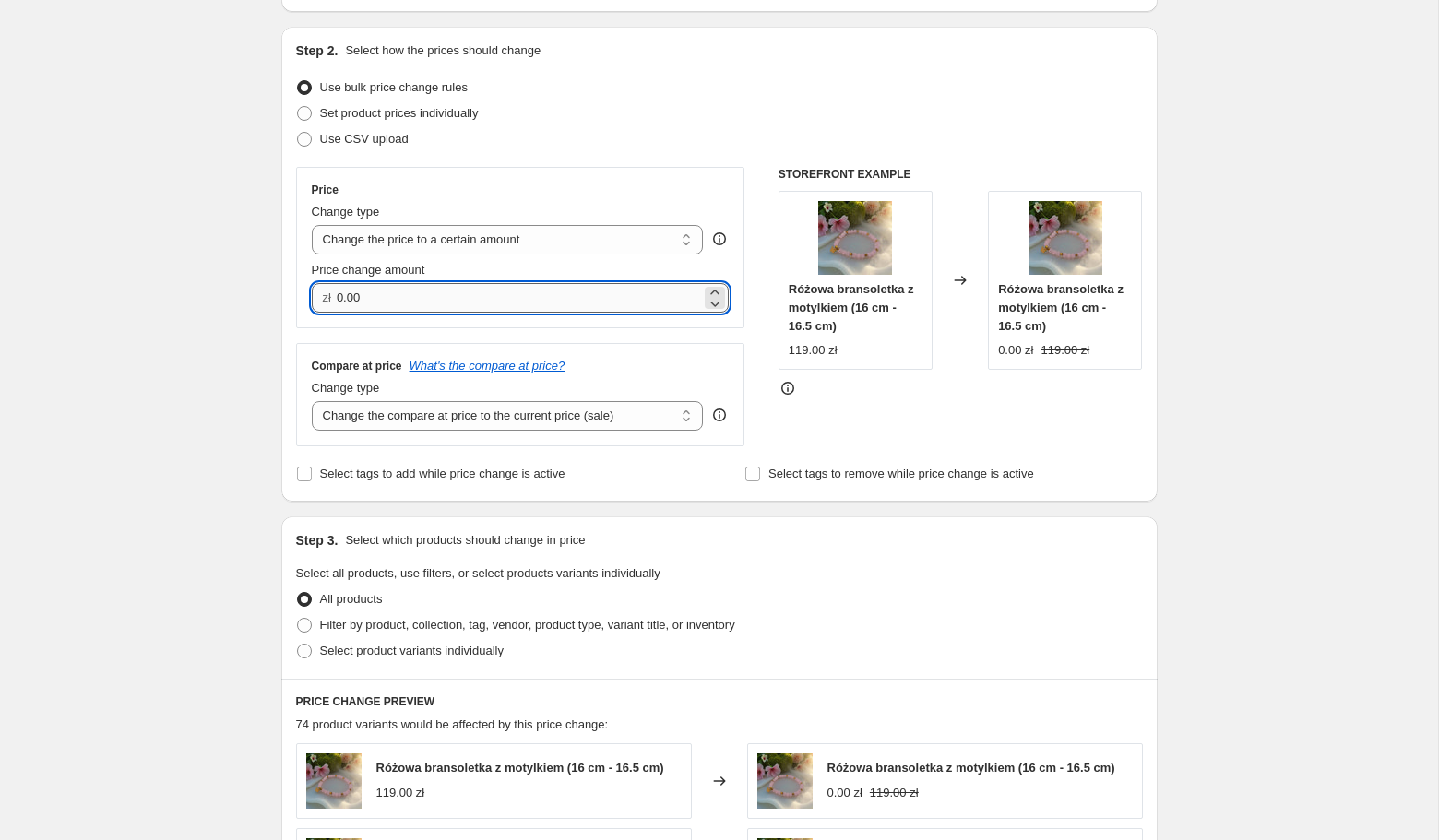
click at [529, 291] on input "0.00" at bounding box center [519, 297] width 365 height 29
click at [505, 232] on select "Change the price to a certain amount Change the price by a certain amount Chang…" at bounding box center [508, 240] width 392 height 29
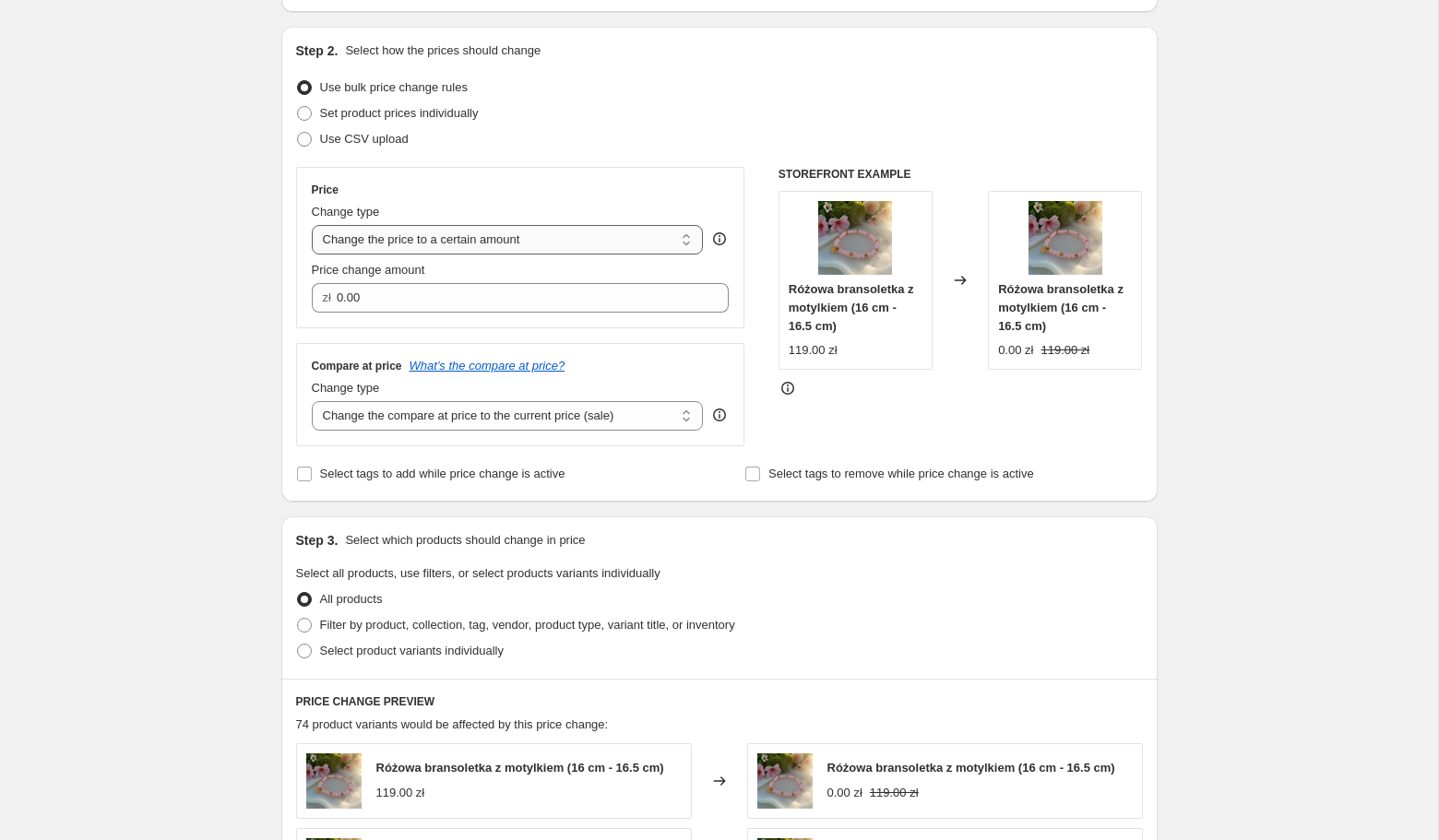
select select "by"
click at [312, 225] on select "Change the price to a certain amount Change the price by a certain amount Chang…" at bounding box center [508, 240] width 392 height 29
type input "-10.00"
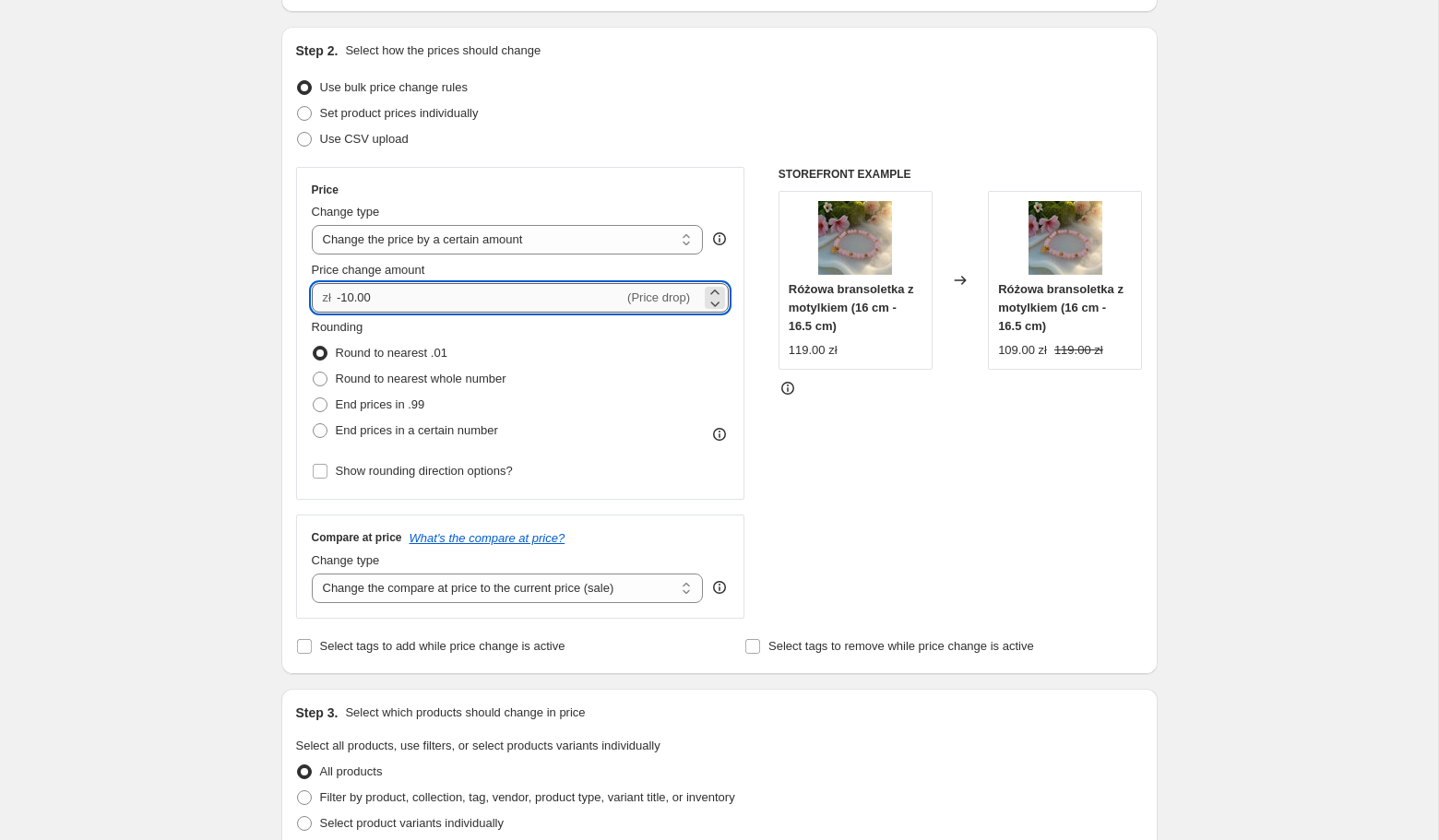
click at [509, 289] on input "-10.00" at bounding box center [480, 297] width 287 height 29
type input "-40.00"
click at [844, 440] on div "STOREFRONT EXAMPLE Różowa bransoletka z motylkiem (16 cm - 16.5 cm) 119.00 zł C…" at bounding box center [960, 393] width 365 height 452
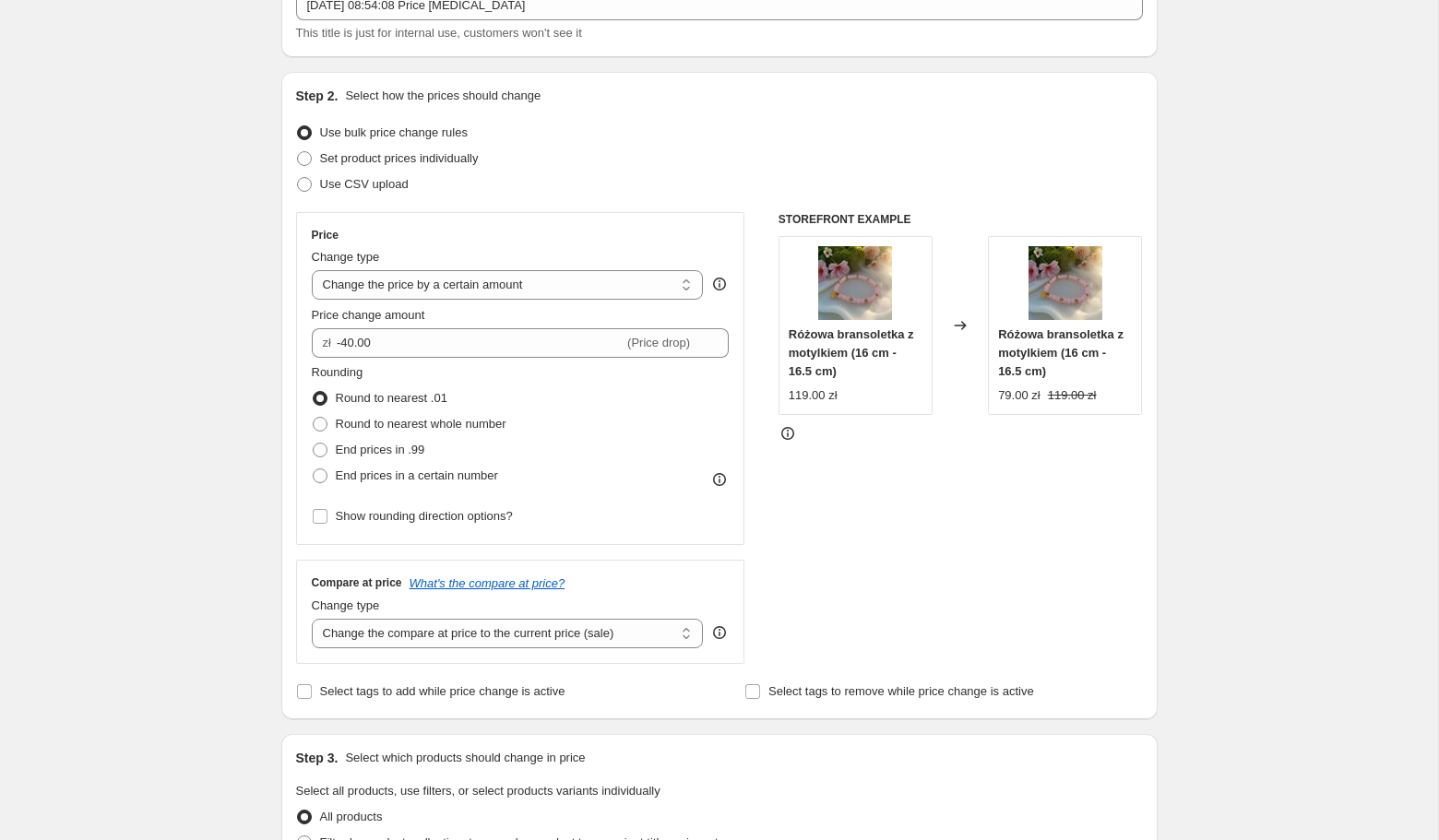
scroll to position [129, 0]
click at [650, 631] on select "Change the compare at price to the current price (sale) Change the compare at p…" at bounding box center [508, 631] width 392 height 29
select select "remove"
click at [312, 617] on select "Change the compare at price to the current price (sale) Change the compare at p…" at bounding box center [508, 631] width 392 height 29
click at [828, 564] on div "STOREFRONT EXAMPLE Różowa bransoletka z motylkiem (16 cm - 16.5 cm) 119.00 zł C…" at bounding box center [960, 437] width 365 height 452
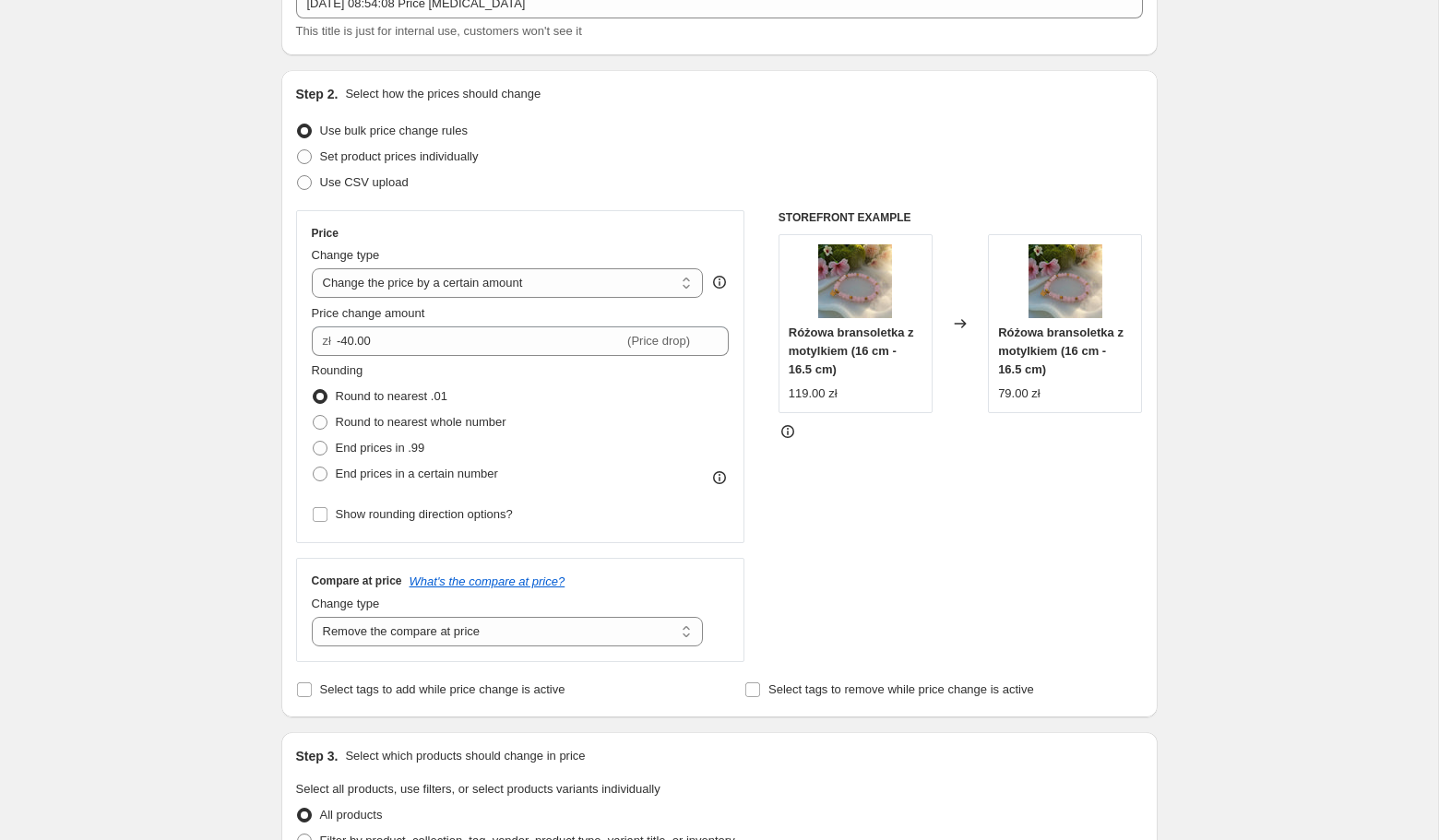
click at [746, 538] on div "Price Change type Change the price to a certain amount Change the price by a ce…" at bounding box center [720, 437] width 846 height 452
